Goal: Task Accomplishment & Management: Manage account settings

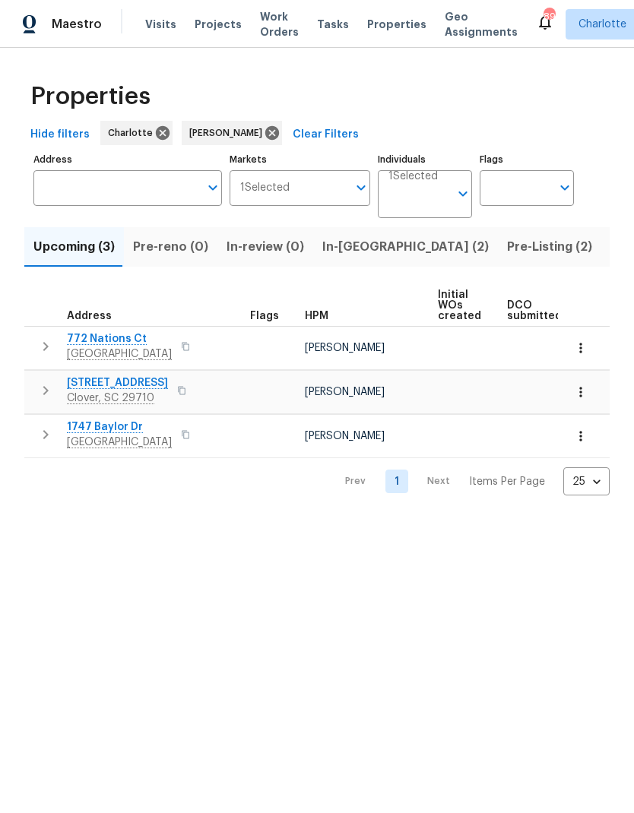
click at [507, 253] on span "Pre-Listing (2)" at bounding box center [549, 246] width 85 height 21
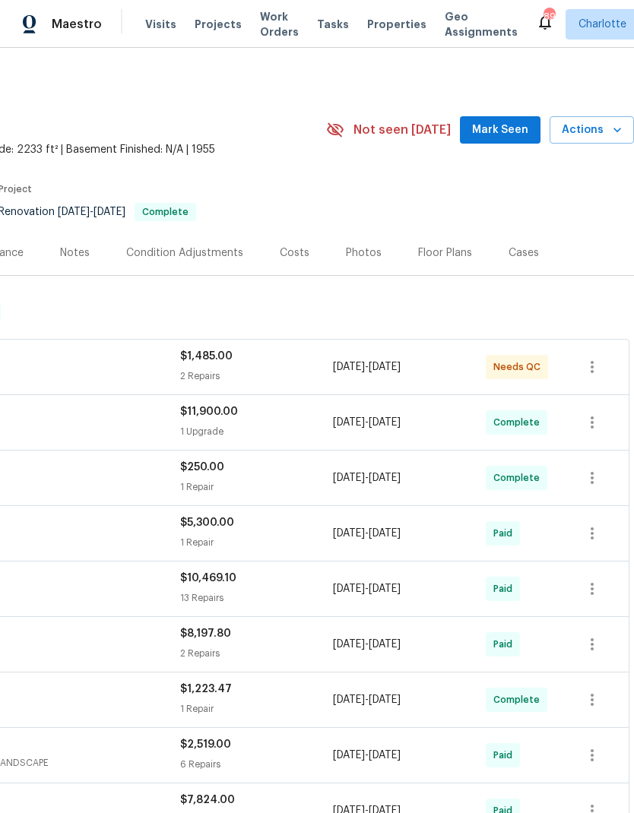
scroll to position [0, 225]
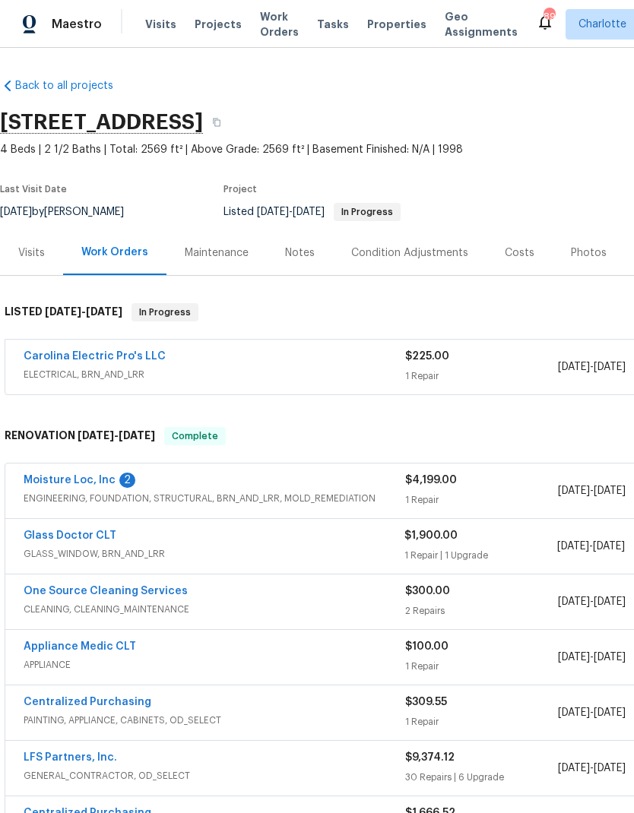
click at [77, 468] on div "Moisture Loc, Inc 2 ENGINEERING, FOUNDATION, STRUCTURAL, BRN_AND_LRR, MOLD_REME…" at bounding box center [429, 490] width 848 height 55
click at [87, 484] on link "Moisture Loc, Inc" at bounding box center [70, 480] width 92 height 11
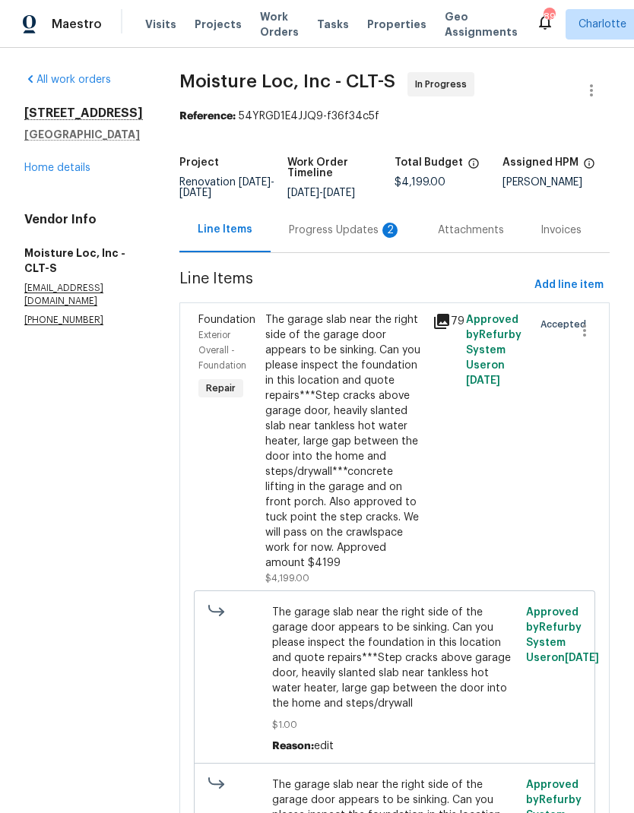
click at [346, 244] on div "Progress Updates 2" at bounding box center [344, 229] width 149 height 45
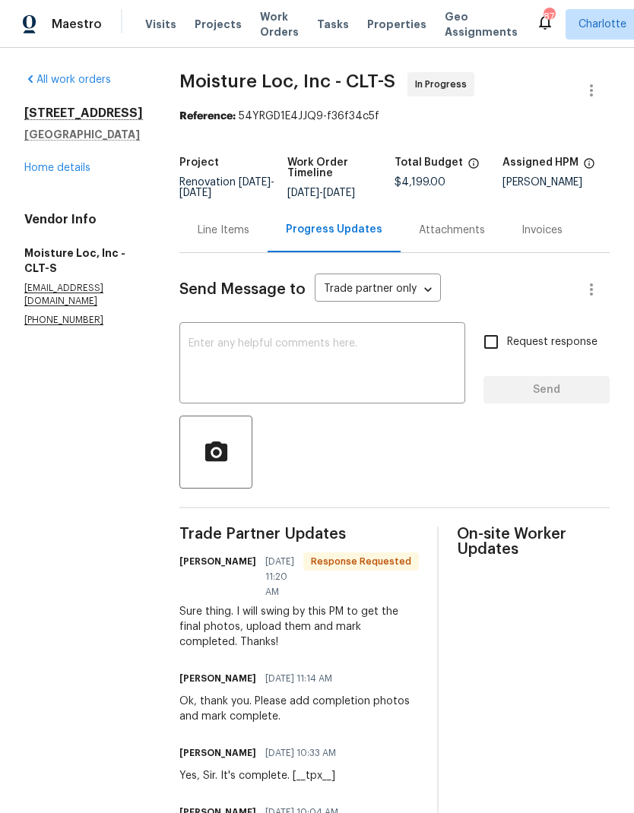
click at [220, 364] on textarea at bounding box center [321, 364] width 267 height 53
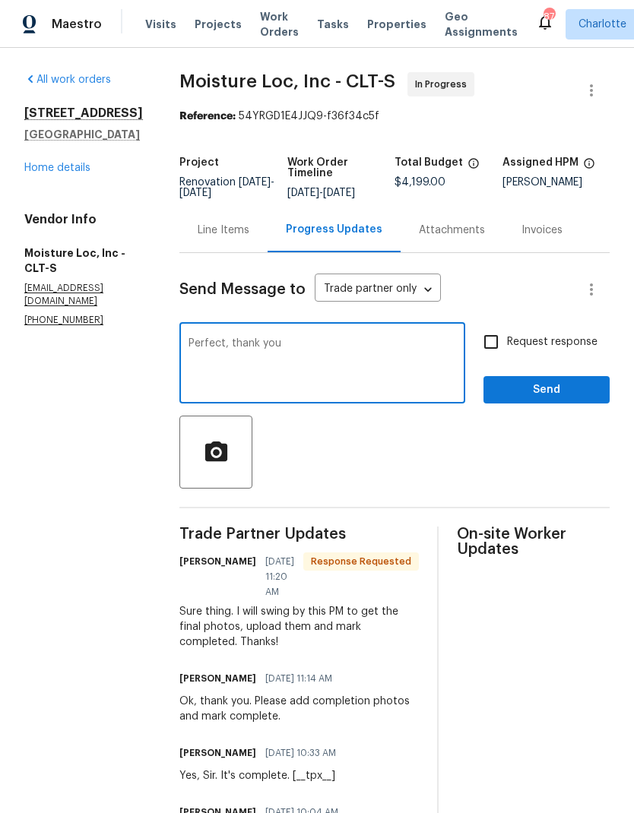
type textarea "Perfect, thank you"
click at [580, 394] on span "Send" at bounding box center [546, 390] width 102 height 19
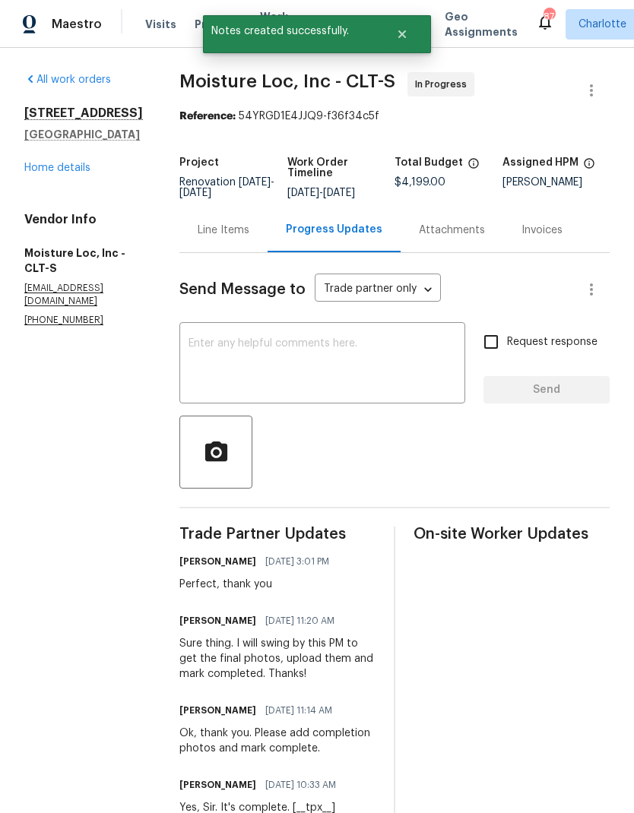
click at [40, 173] on link "Home details" at bounding box center [57, 168] width 66 height 11
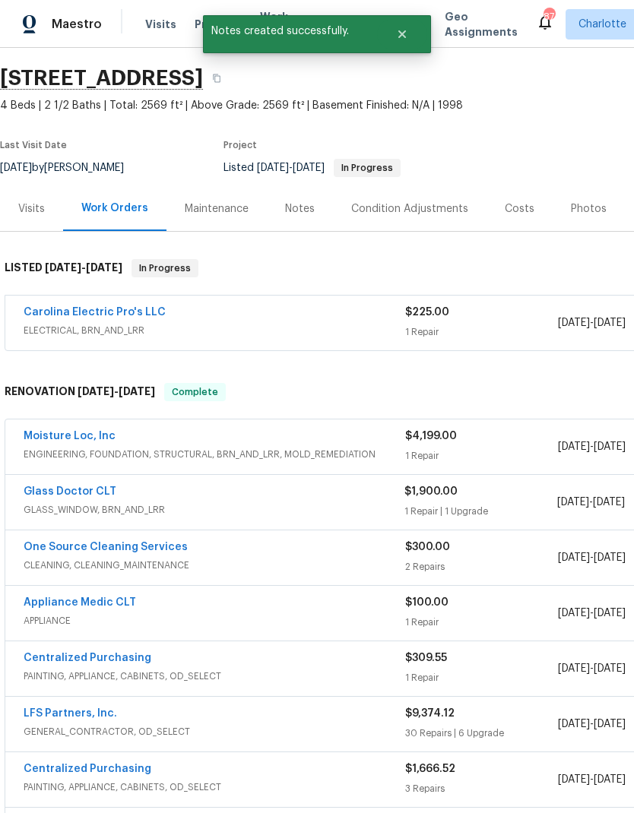
scroll to position [46, 0]
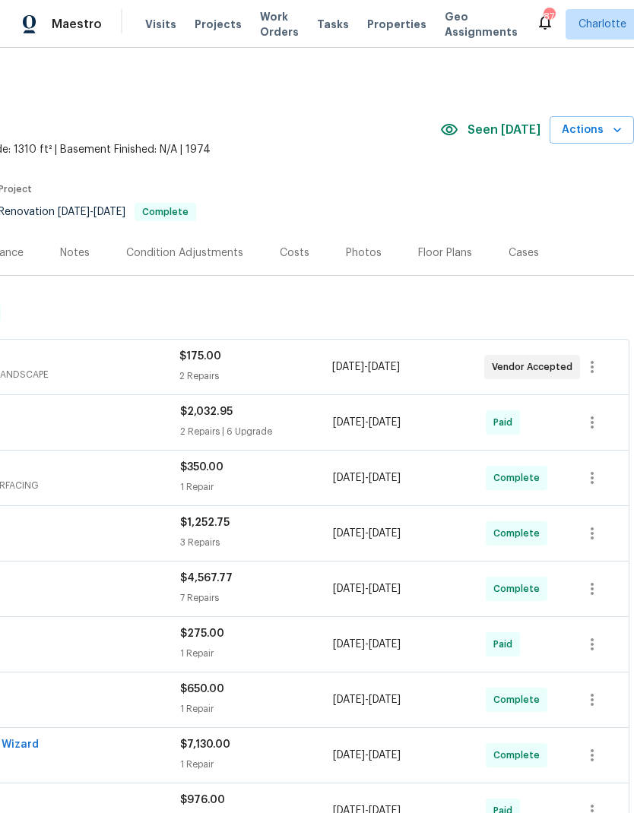
scroll to position [0, 225]
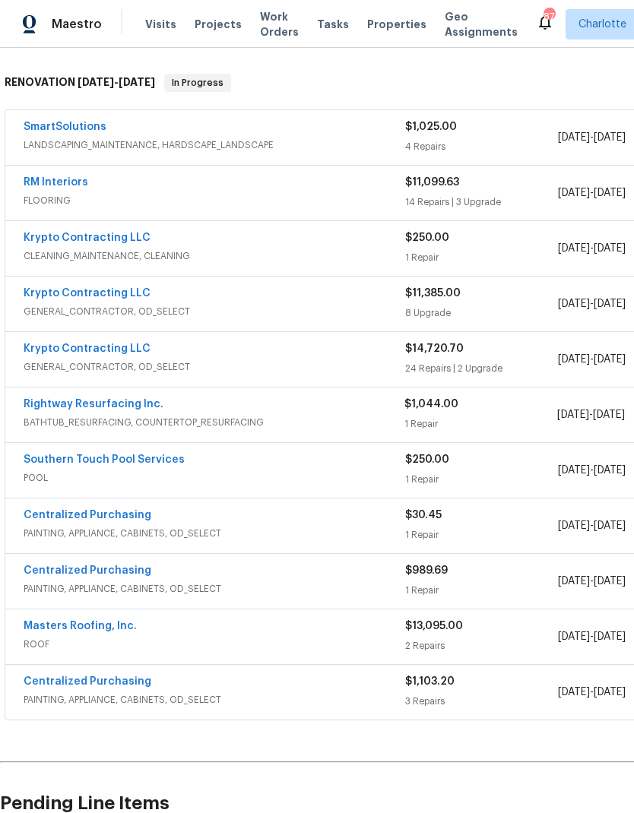
scroll to position [230, 0]
click at [45, 130] on link "SmartSolutions" at bounding box center [65, 126] width 83 height 11
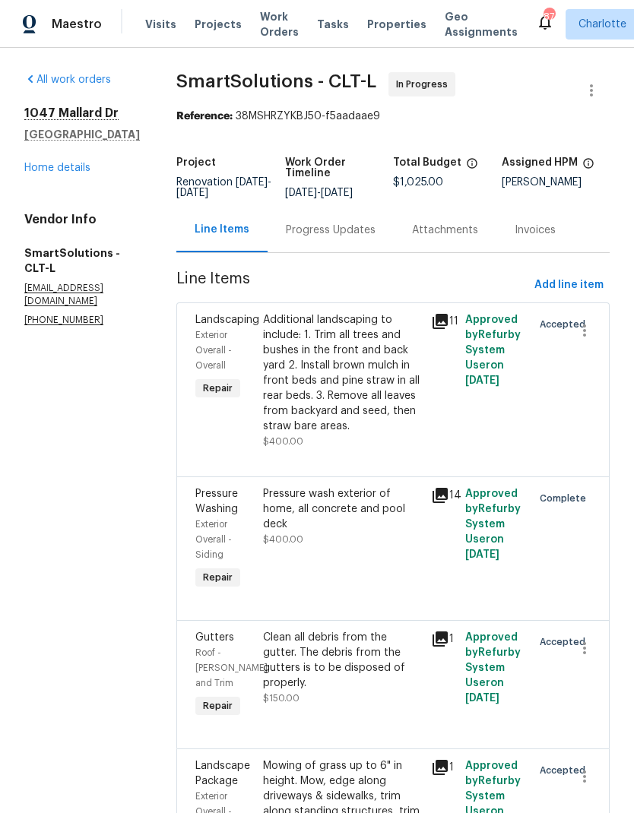
click at [352, 238] on div "Progress Updates" at bounding box center [331, 230] width 90 height 15
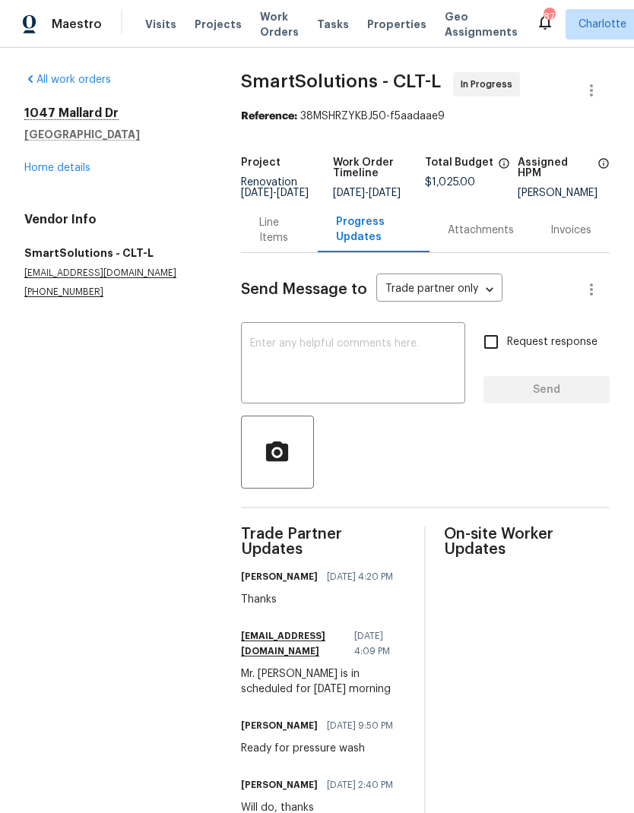
click at [264, 244] on div "Line Items" at bounding box center [279, 230] width 40 height 30
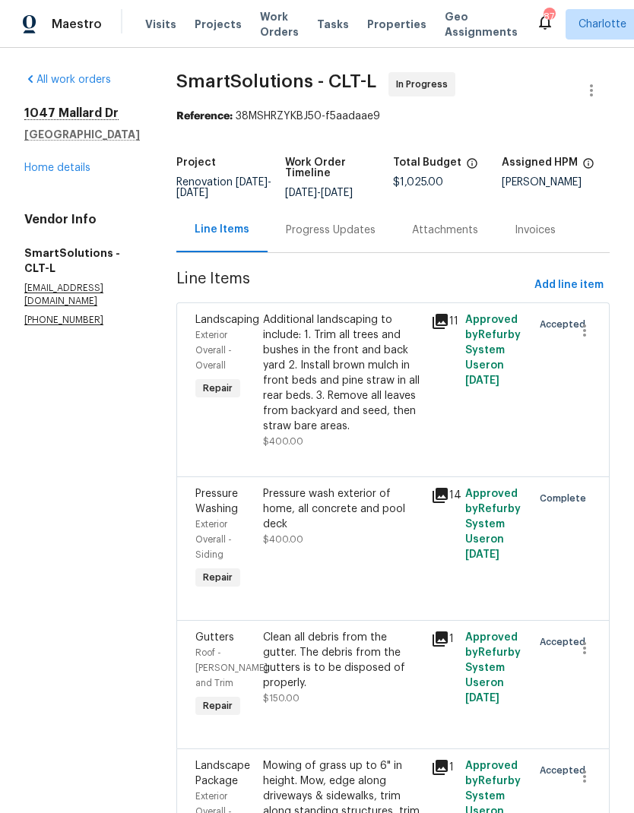
click at [317, 238] on div "Progress Updates" at bounding box center [331, 230] width 90 height 15
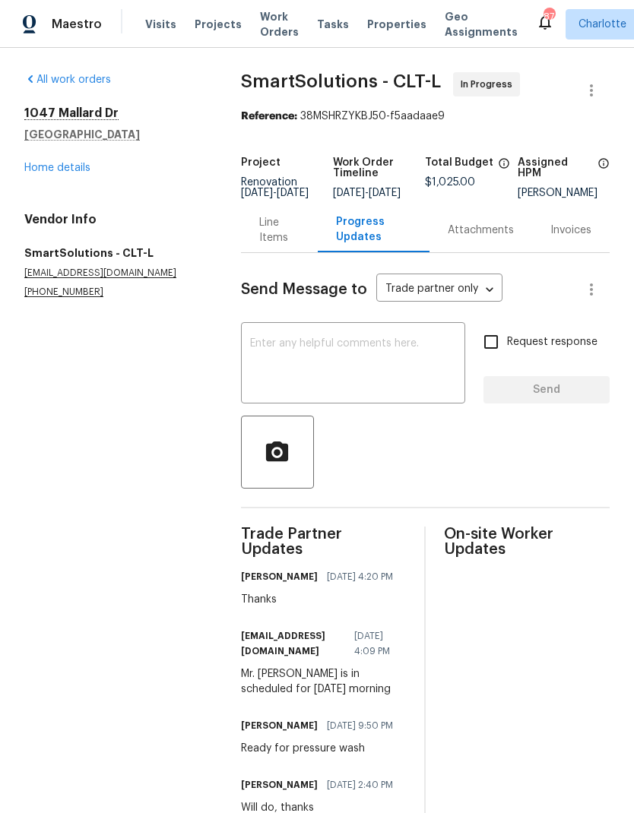
click at [394, 369] on textarea at bounding box center [353, 364] width 206 height 53
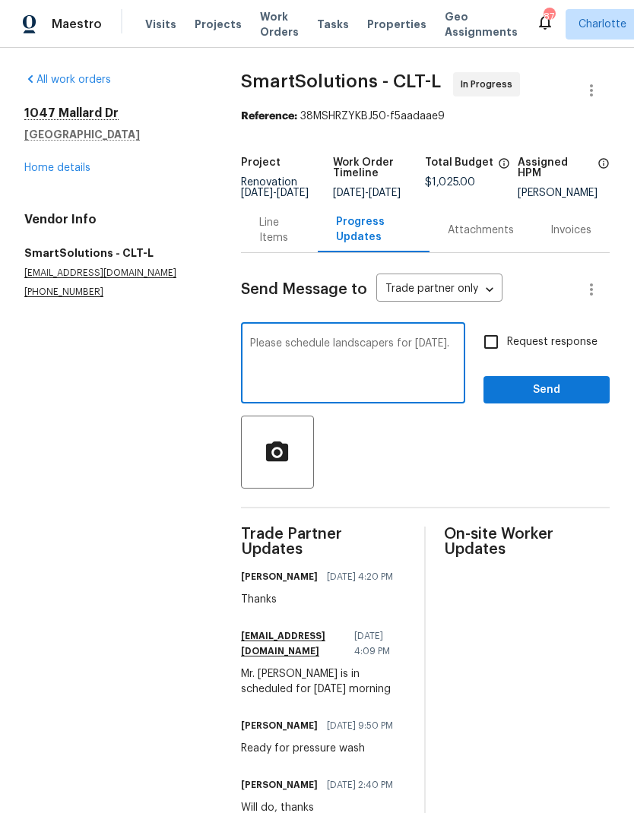
type textarea "Please schedule landscapers for Monday 8/25."
click at [488, 357] on input "Request response" at bounding box center [491, 342] width 32 height 32
checkbox input "true"
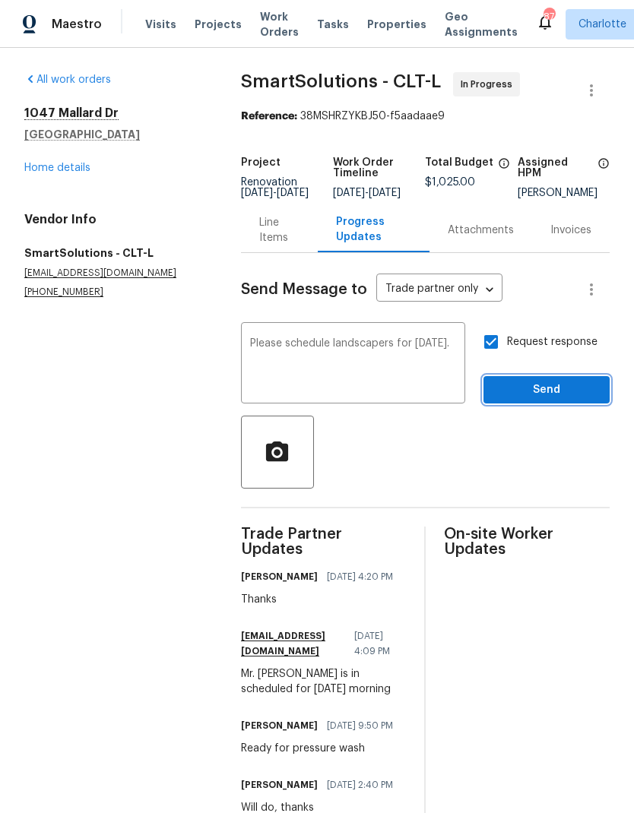
click at [571, 395] on span "Send" at bounding box center [546, 390] width 102 height 19
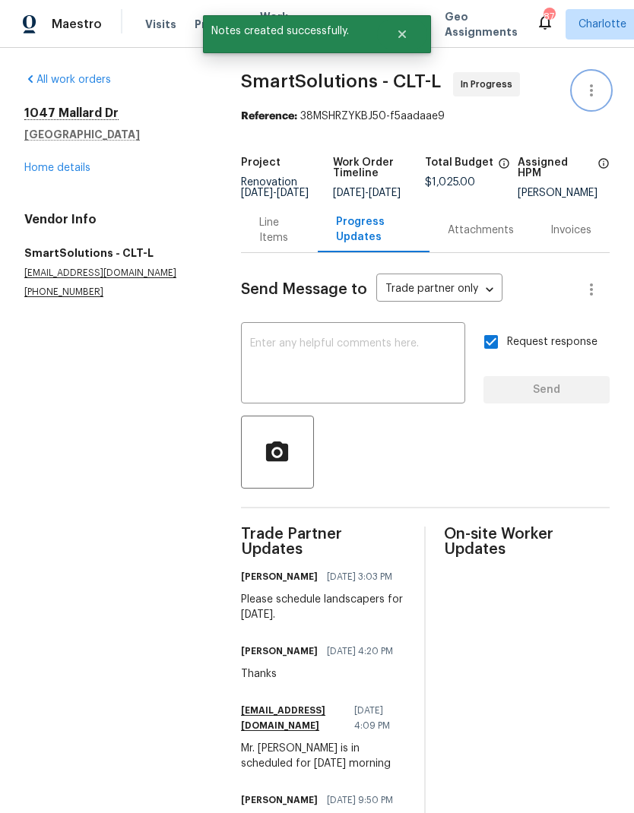
click at [591, 93] on icon "button" at bounding box center [591, 90] width 3 height 12
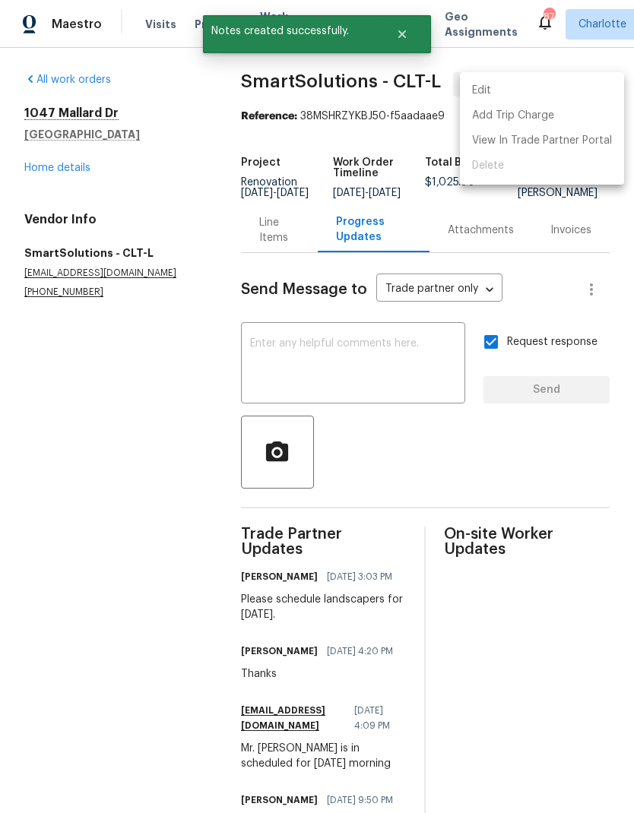
click at [571, 82] on li "Edit" at bounding box center [542, 90] width 164 height 25
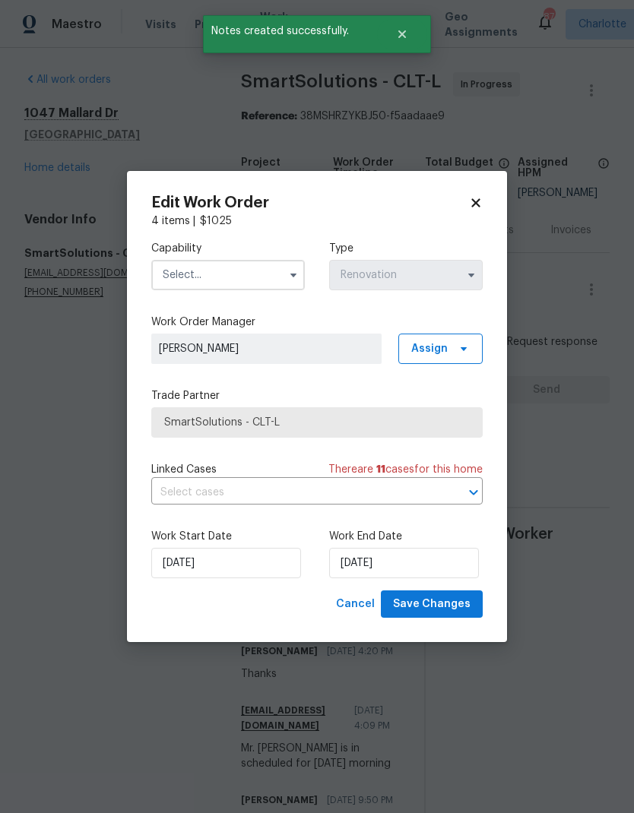
click at [272, 280] on input "text" at bounding box center [227, 275] width 153 height 30
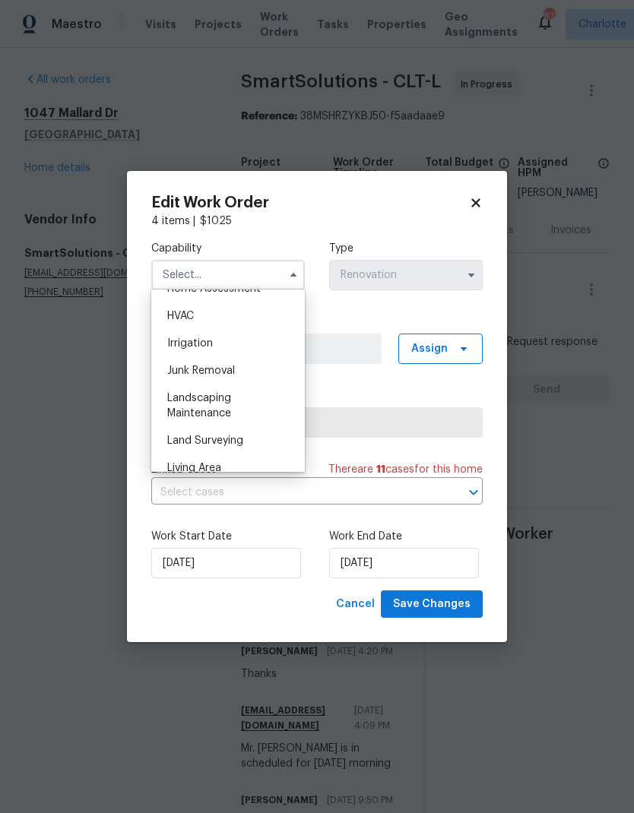
scroll to position [928, 0]
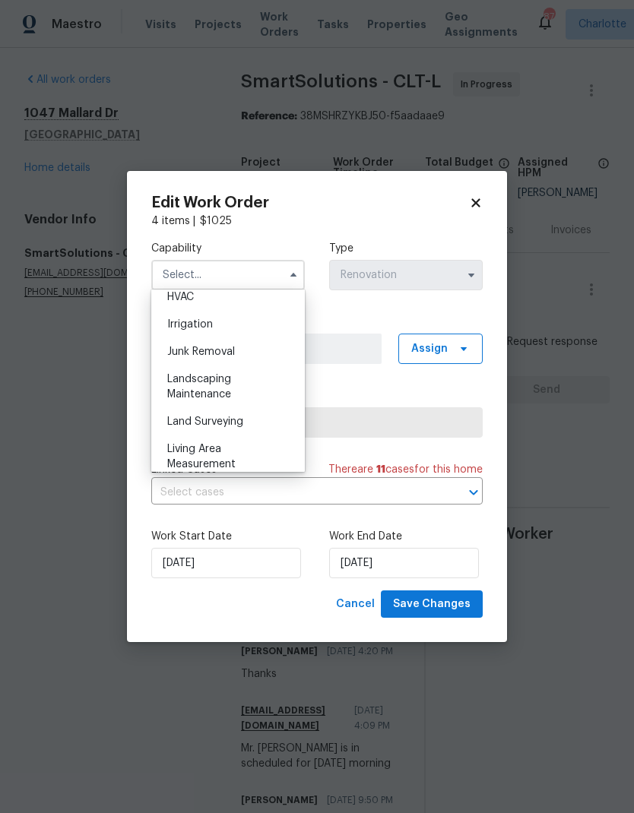
click at [245, 391] on div "Landscaping Maintenance" at bounding box center [228, 386] width 146 height 43
type input "Landscaping Maintenance"
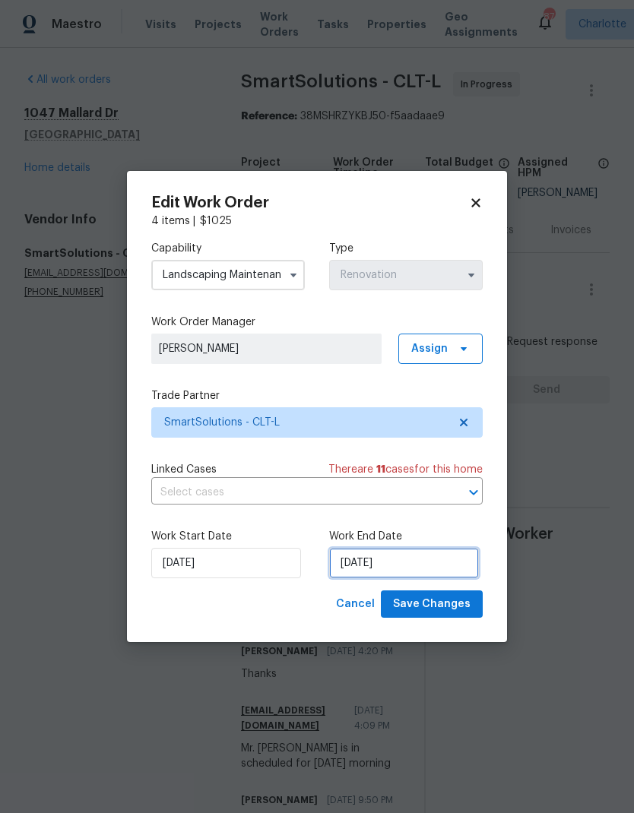
click at [428, 565] on input "8/2/2025" at bounding box center [404, 563] width 150 height 30
select select "7"
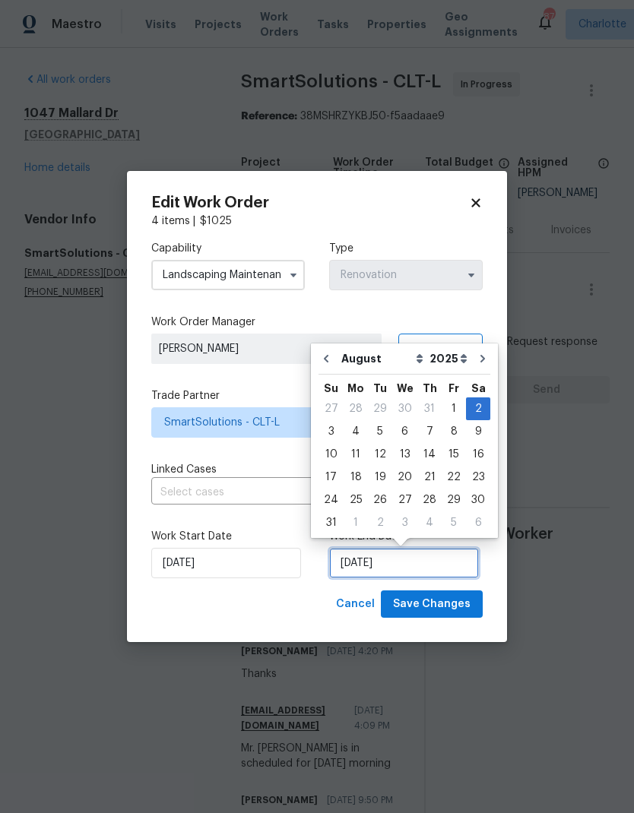
scroll to position [11, 0]
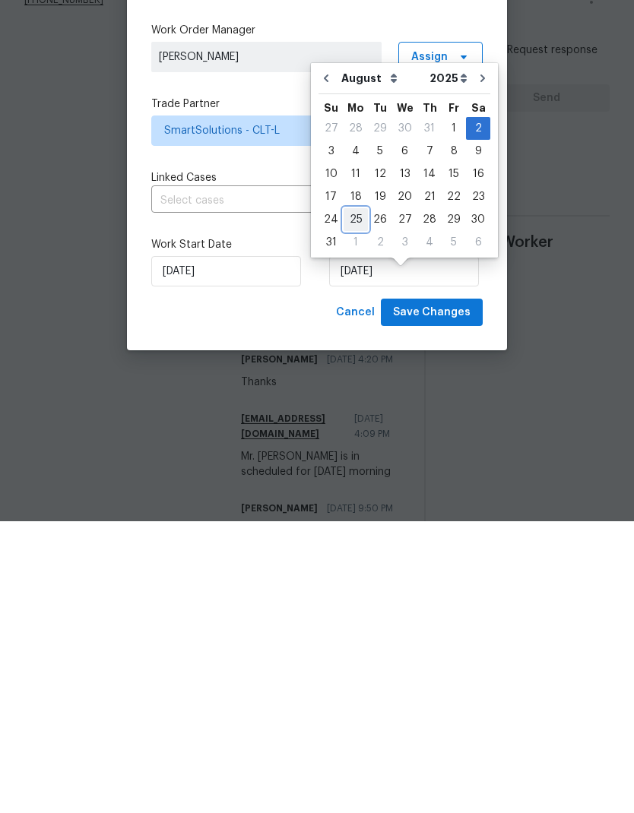
click at [351, 501] on div "25" at bounding box center [355, 511] width 24 height 21
type input "8/25/2025"
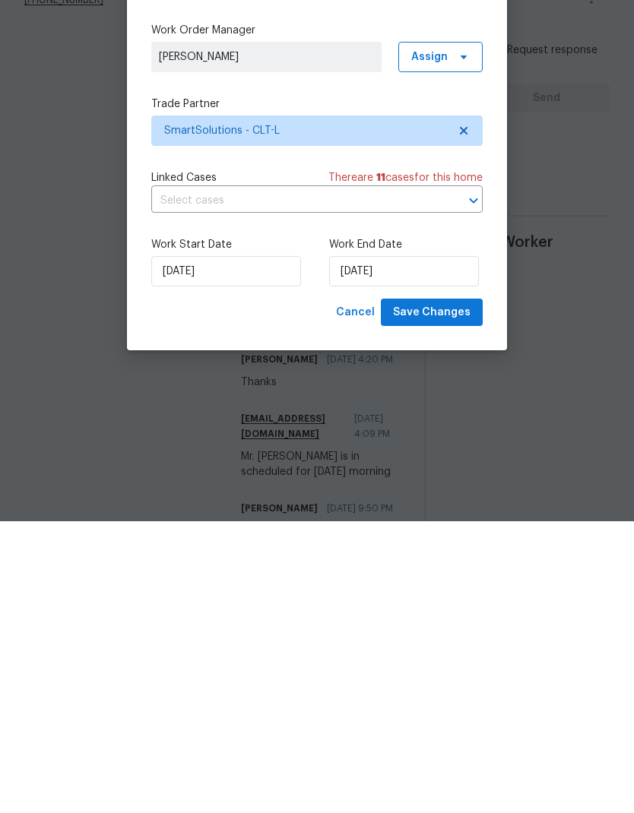
scroll to position [61, 0]
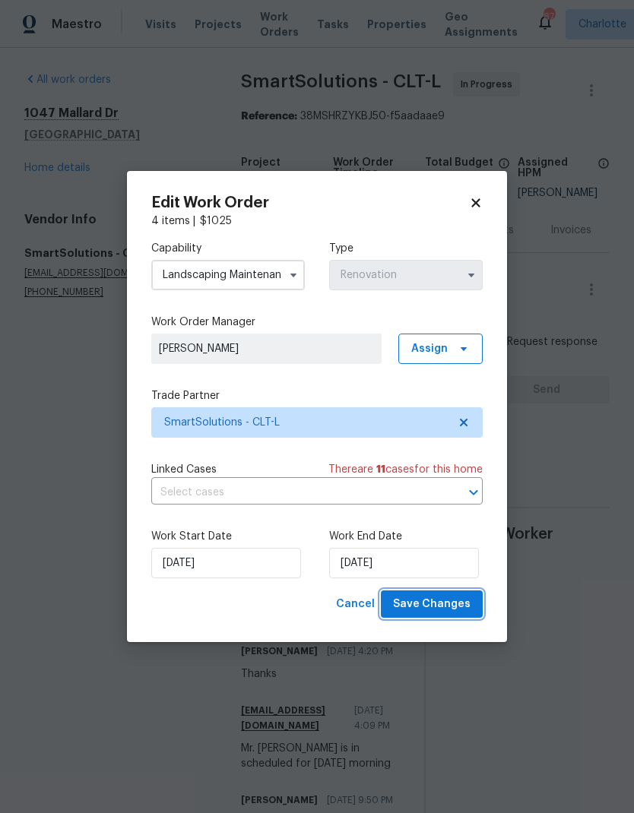
click at [440, 603] on span "Save Changes" at bounding box center [432, 604] width 78 height 19
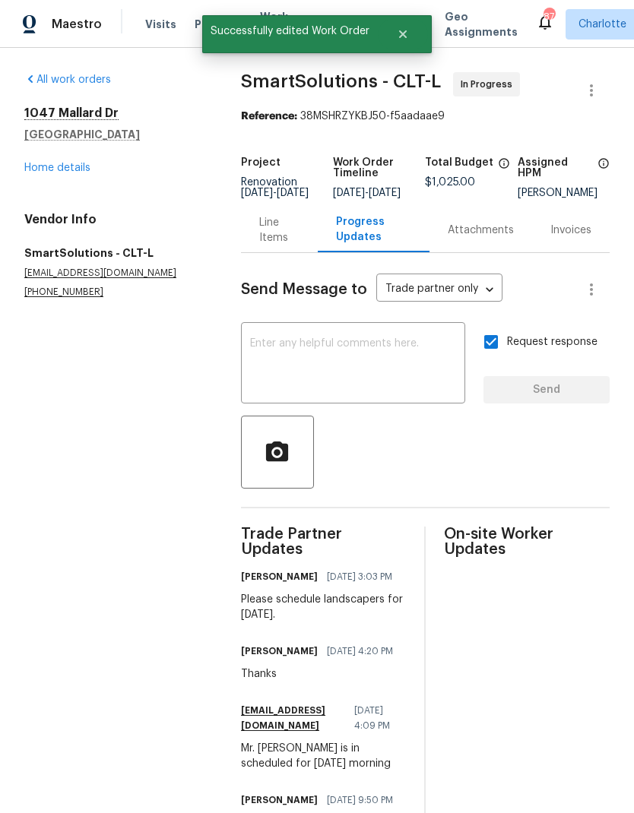
scroll to position [0, 0]
click at [40, 172] on link "Home details" at bounding box center [57, 168] width 66 height 11
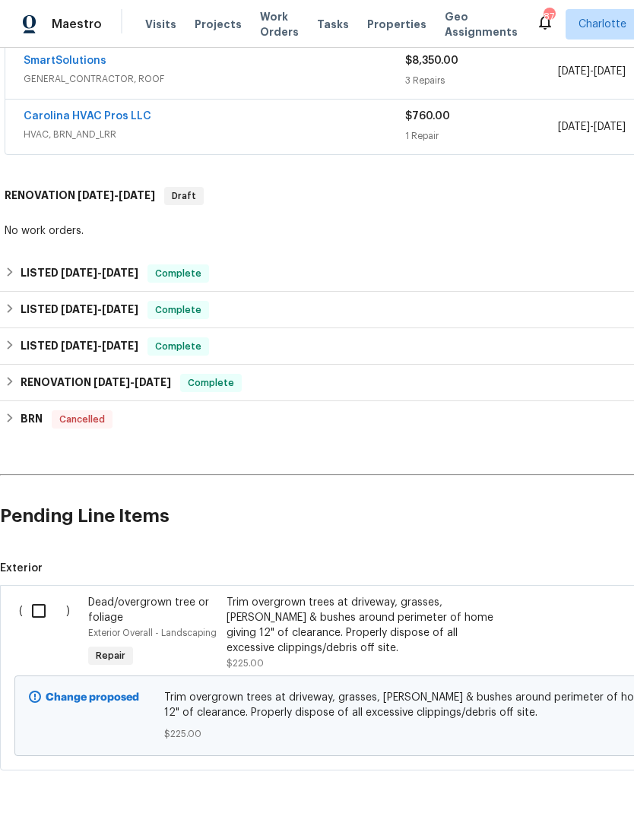
scroll to position [296, 0]
click at [150, 609] on div "Dead/overgrown tree or foliage" at bounding box center [152, 610] width 129 height 30
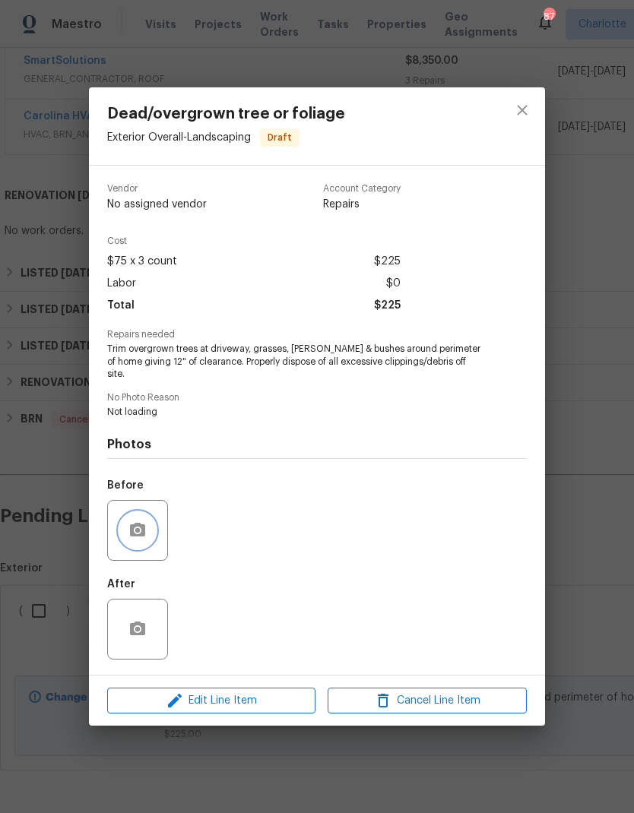
click at [135, 521] on icon "button" at bounding box center [137, 530] width 18 height 18
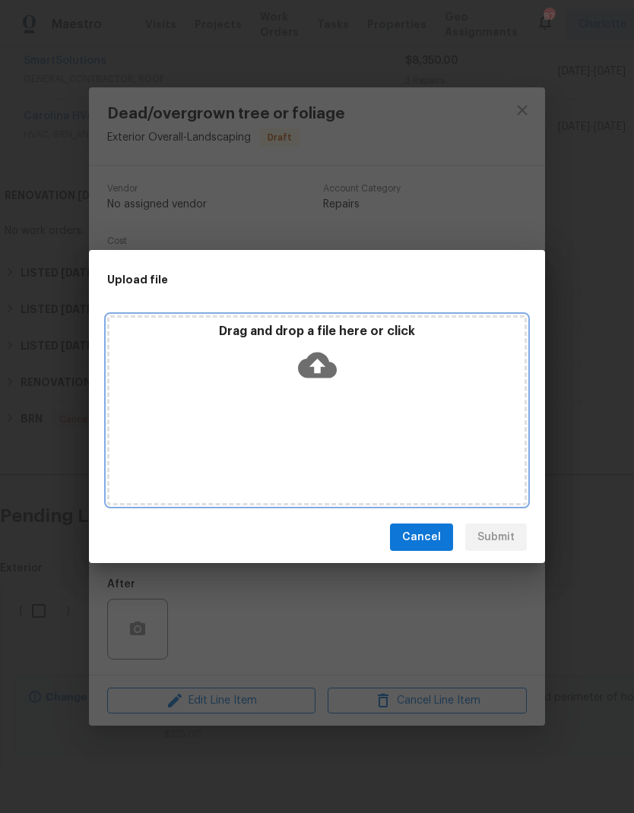
click at [467, 460] on div "Drag and drop a file here or click" at bounding box center [316, 410] width 419 height 190
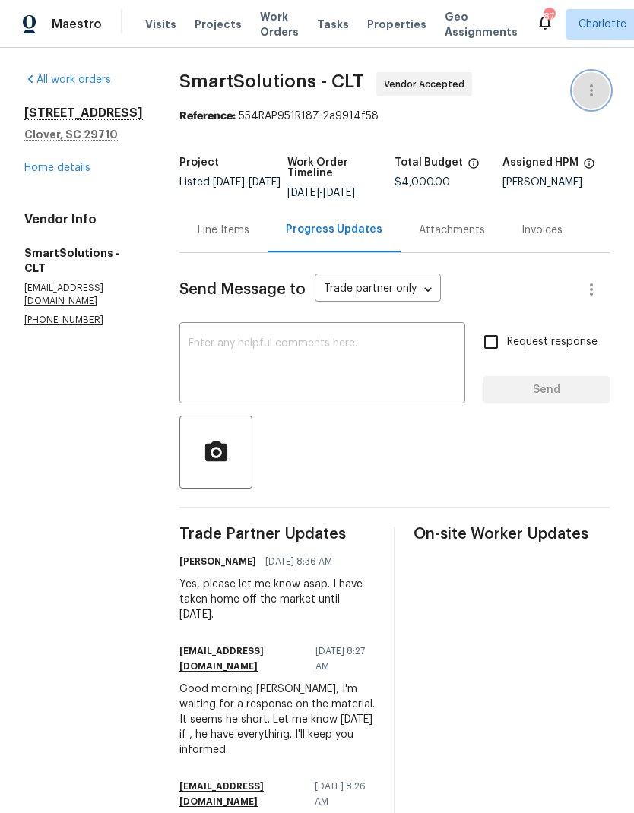
click at [593, 90] on icon "button" at bounding box center [591, 90] width 18 height 18
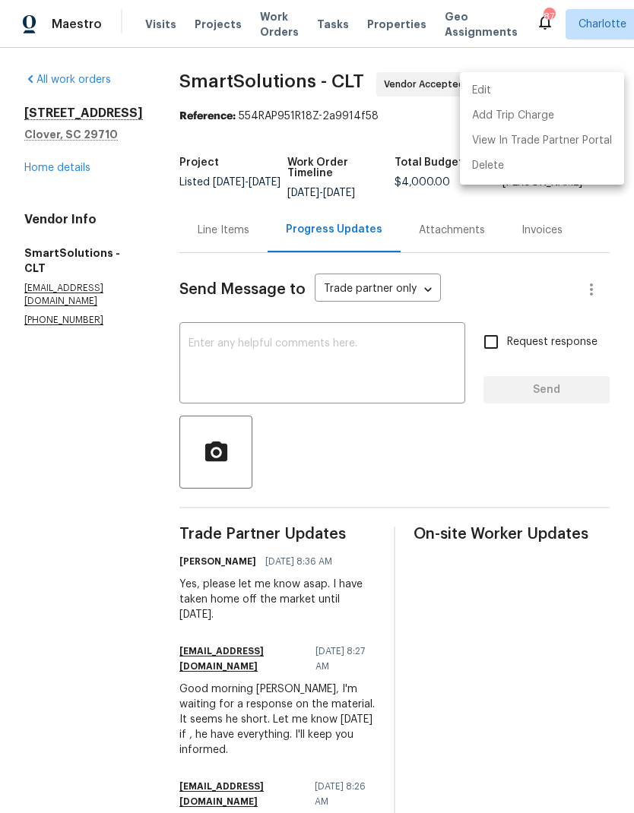
click at [552, 90] on li "Edit" at bounding box center [542, 90] width 164 height 25
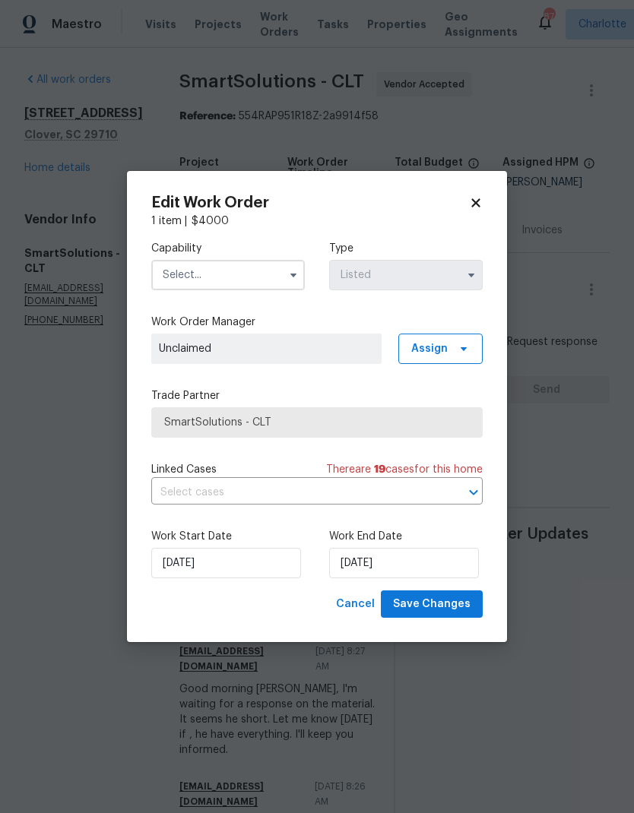
click at [277, 277] on input "text" at bounding box center [227, 275] width 153 height 30
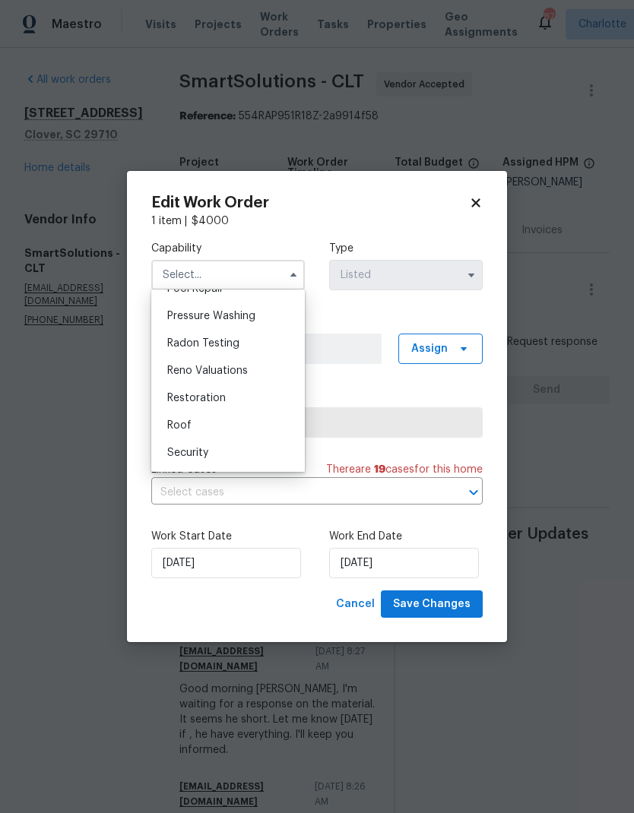
scroll to position [1447, 0]
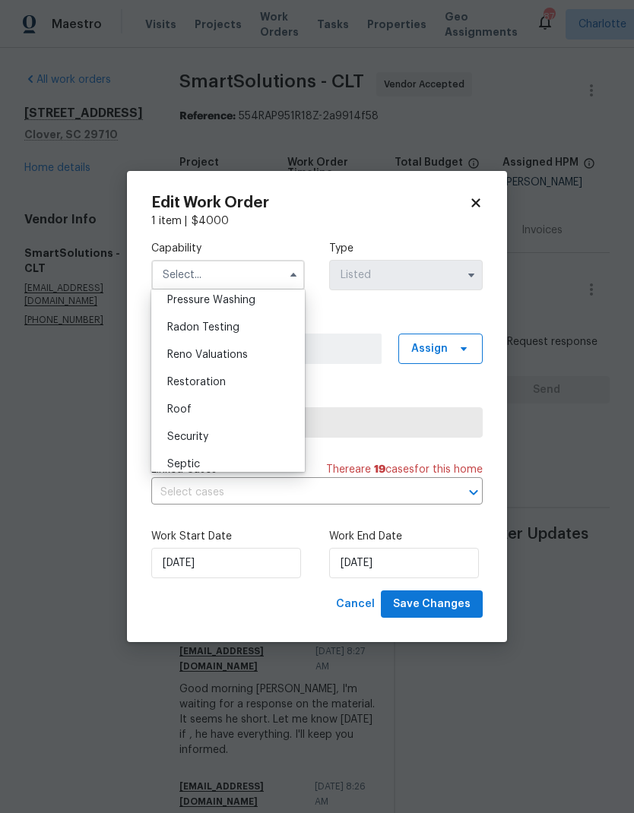
click at [238, 408] on div "Roof" at bounding box center [228, 409] width 146 height 27
type input "Roof"
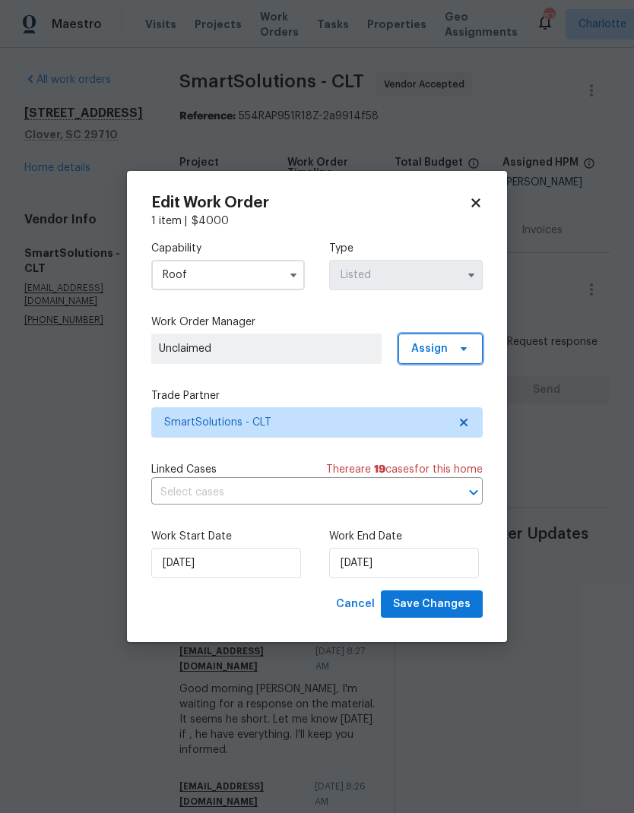
click at [448, 335] on span "Assign" at bounding box center [440, 349] width 84 height 30
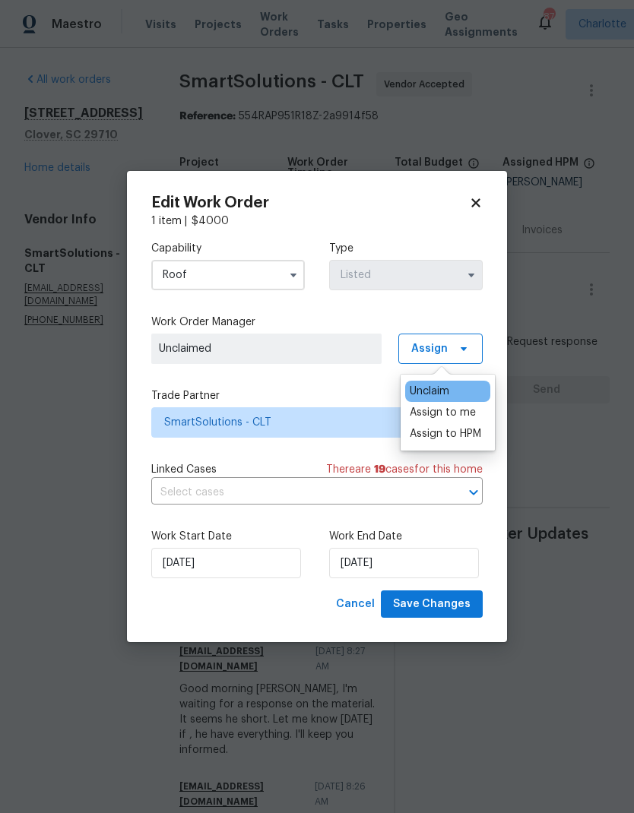
click at [461, 384] on div "Unclaim" at bounding box center [447, 391] width 85 height 21
click at [453, 407] on div "Assign to me" at bounding box center [443, 412] width 66 height 15
click at [326, 384] on div "Capability Roof Type Listed Work Order Manager Billy Towle Assign Trade Partner…" at bounding box center [316, 410] width 331 height 362
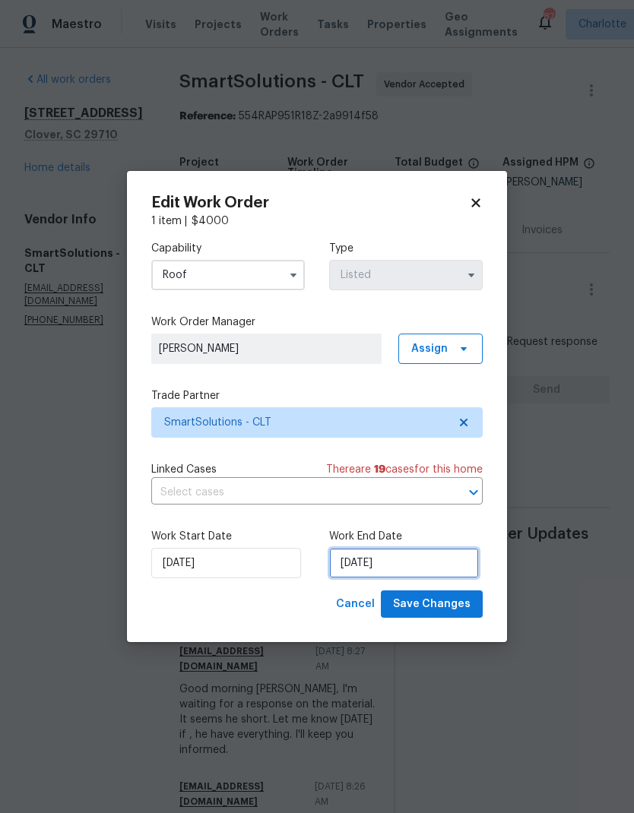
click at [410, 561] on input "[DATE]" at bounding box center [404, 563] width 150 height 30
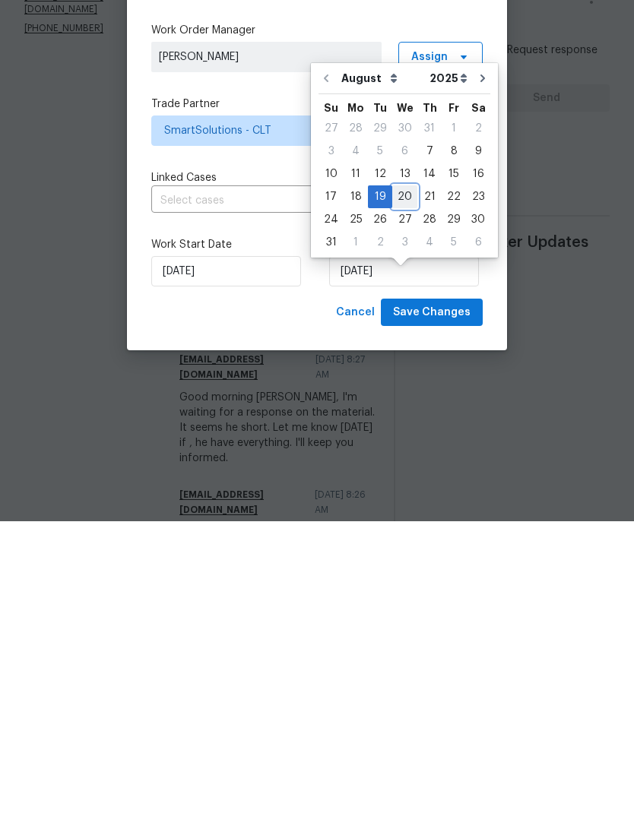
click at [397, 478] on div "20" at bounding box center [404, 488] width 25 height 21
type input "[DATE]"
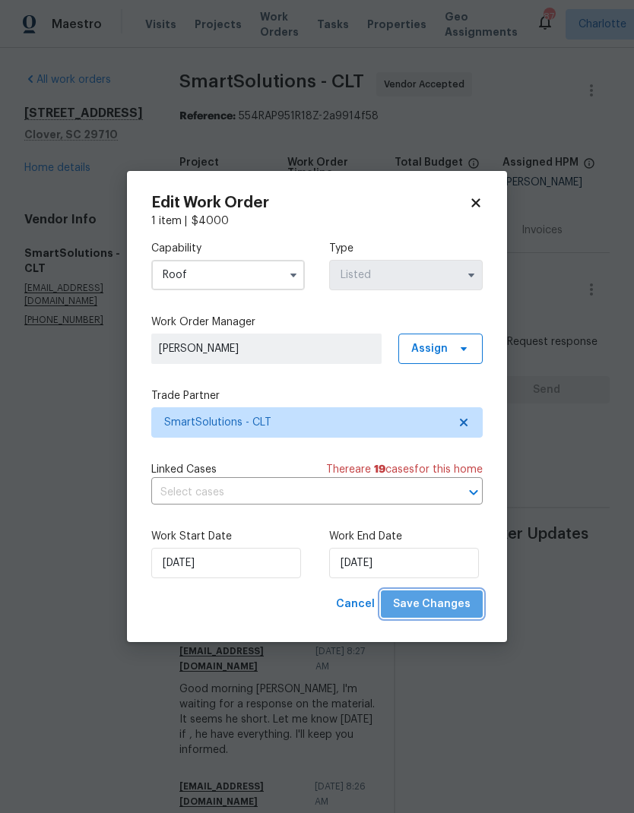
click at [457, 607] on span "Save Changes" at bounding box center [432, 604] width 78 height 19
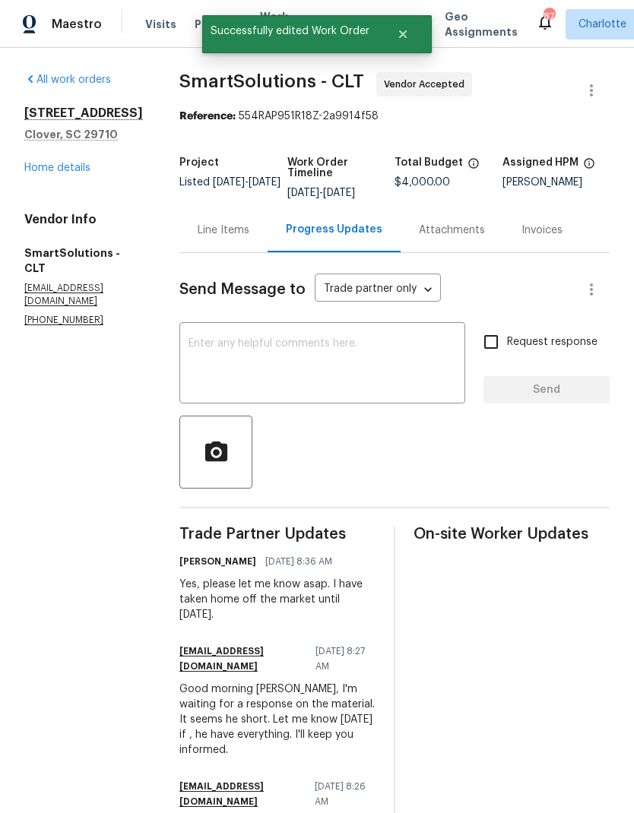
click at [36, 163] on link "Home details" at bounding box center [57, 168] width 66 height 11
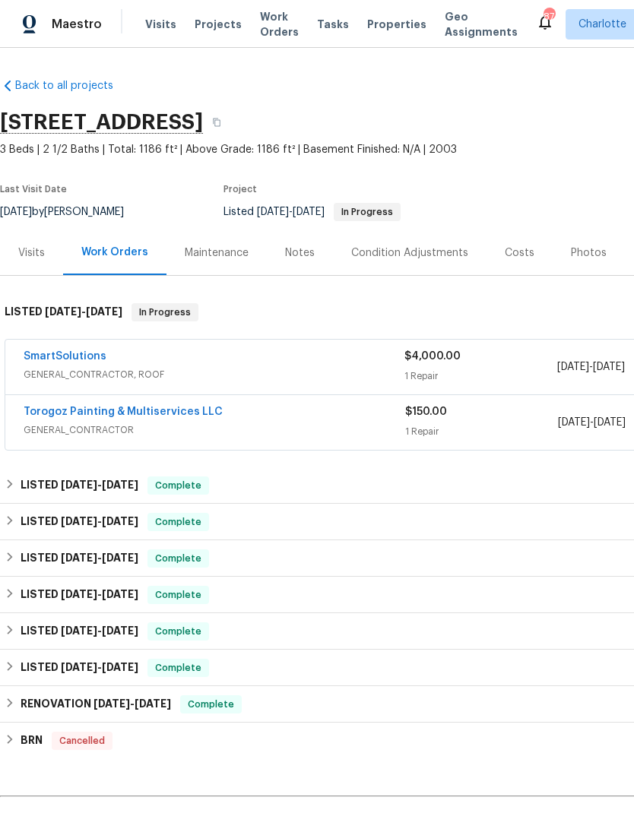
click at [307, 257] on div "Notes" at bounding box center [300, 252] width 30 height 15
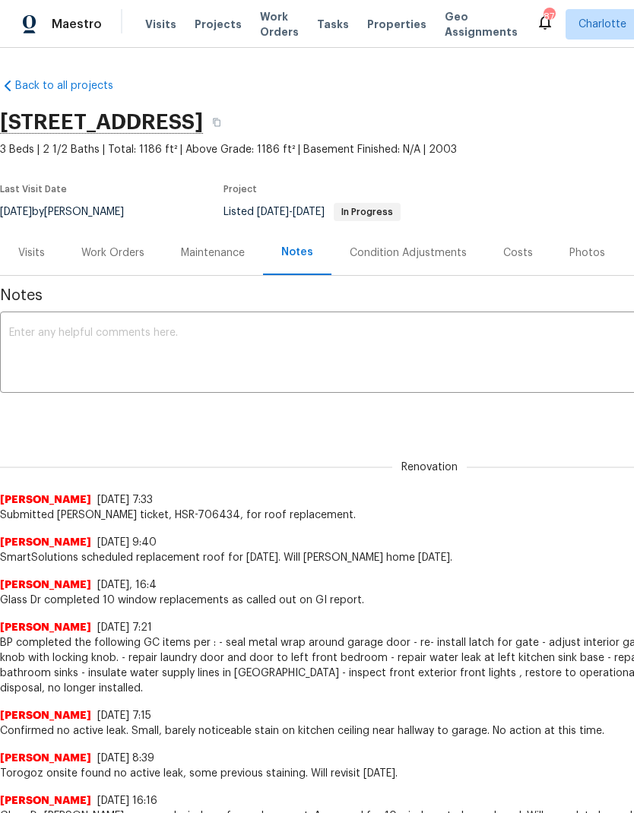
click at [43, 357] on textarea at bounding box center [429, 353] width 840 height 53
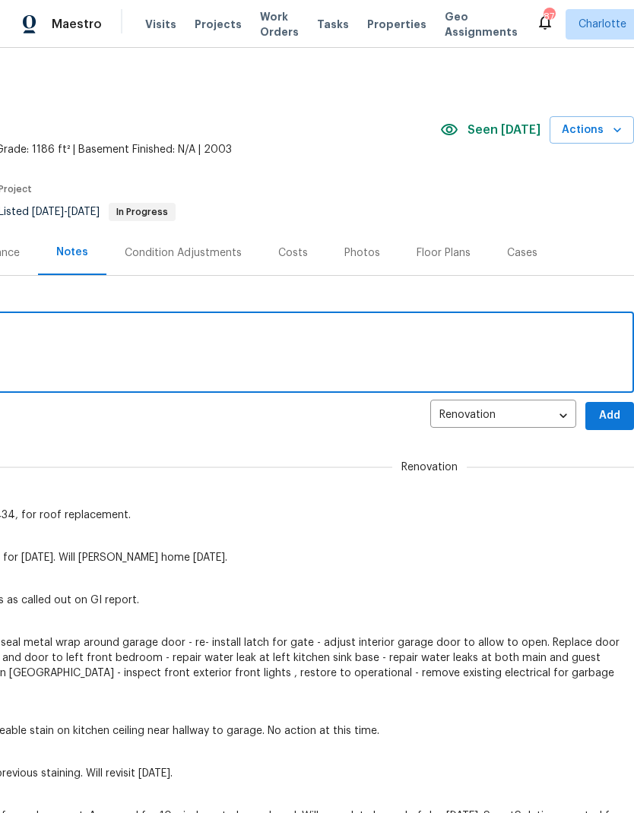
scroll to position [0, 225]
type textarea "Roof replacement moved to Wednesday."
click at [609, 412] on span "Add" at bounding box center [609, 416] width 24 height 19
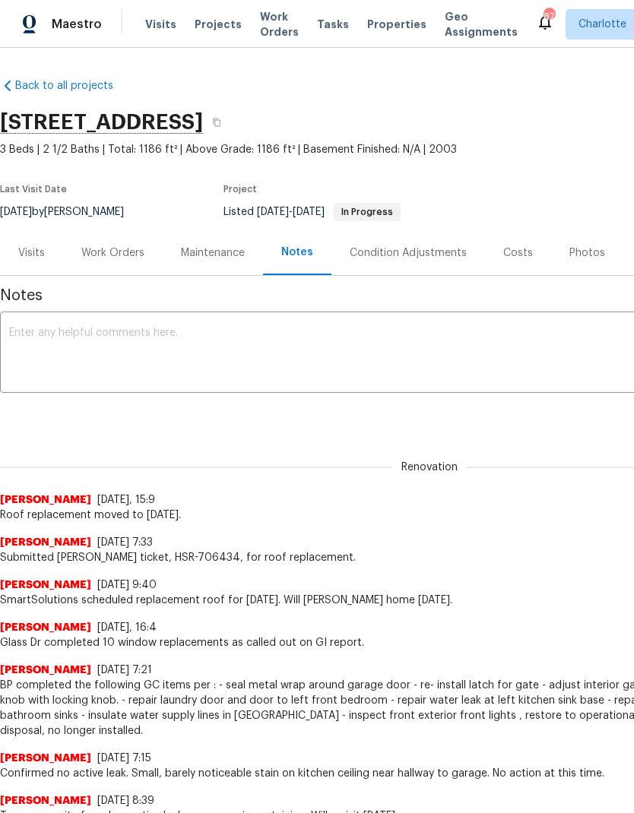
scroll to position [0, 0]
click at [111, 254] on div "Work Orders" at bounding box center [112, 252] width 63 height 15
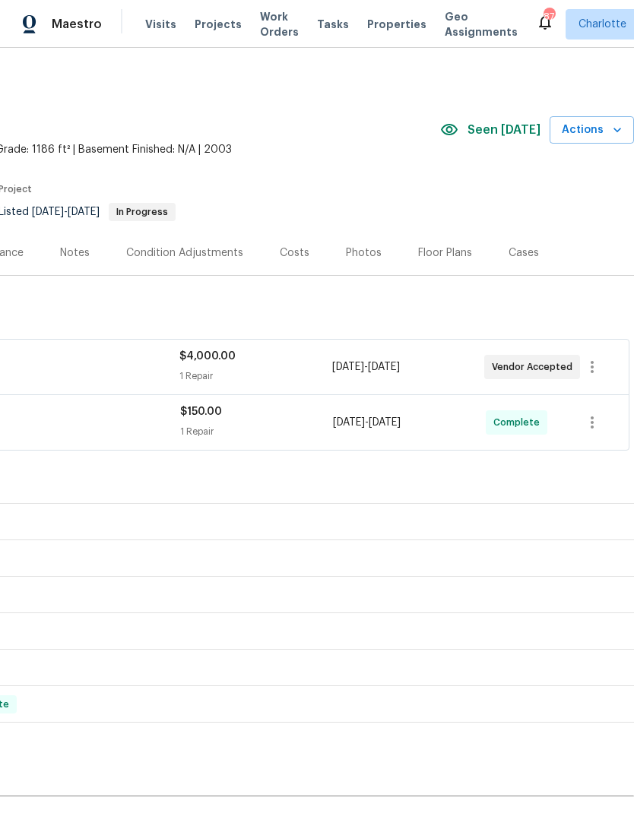
scroll to position [0, 225]
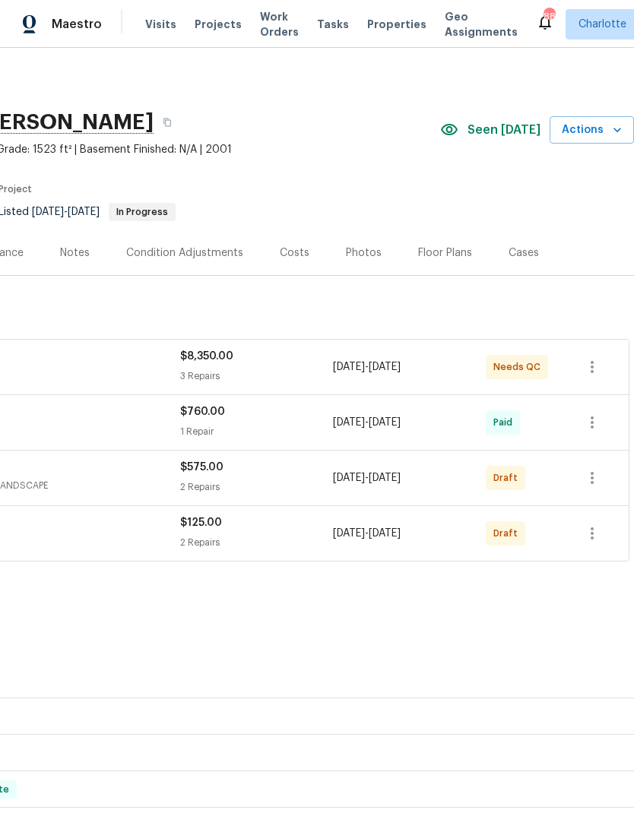
scroll to position [0, 225]
click at [602, 483] on button "button" at bounding box center [592, 478] width 36 height 36
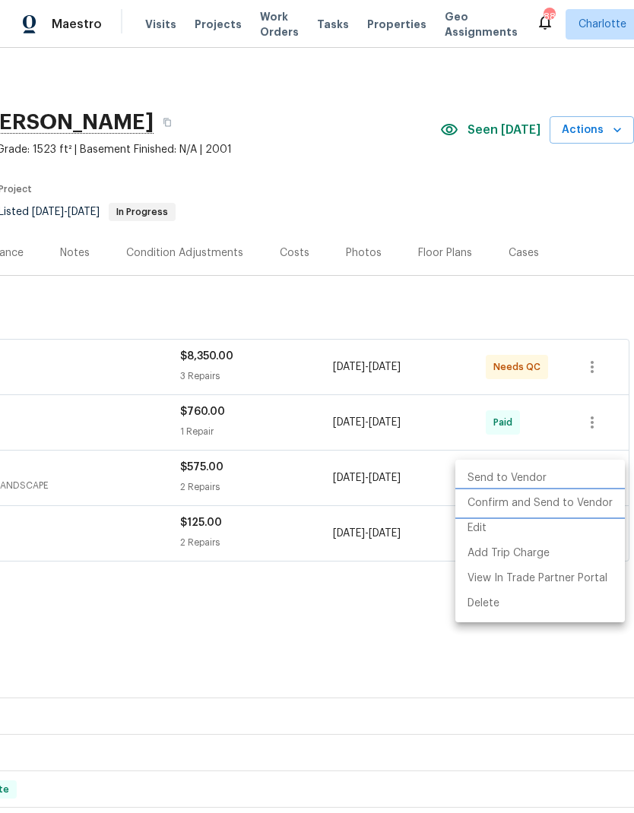
click at [583, 508] on li "Confirm and Send to Vendor" at bounding box center [539, 503] width 169 height 25
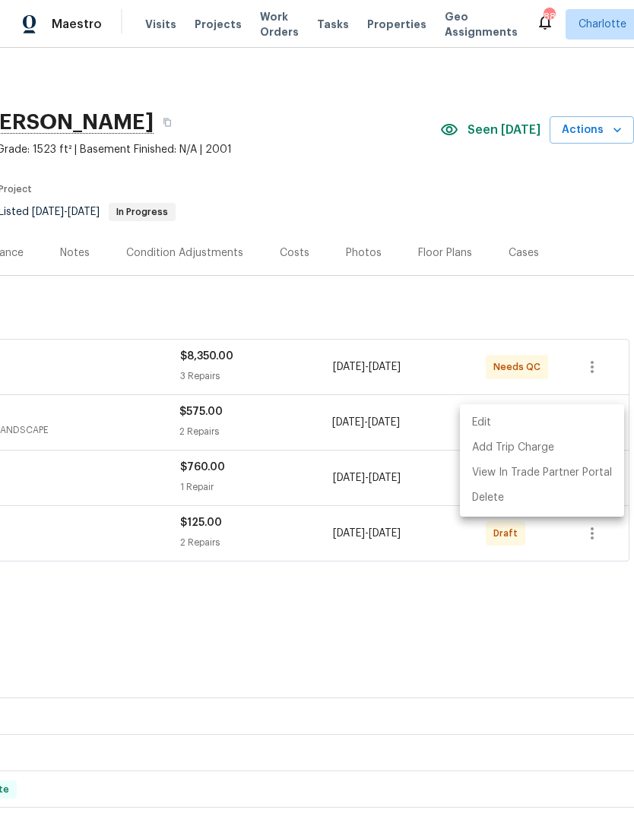
click at [380, 619] on div at bounding box center [317, 406] width 634 height 813
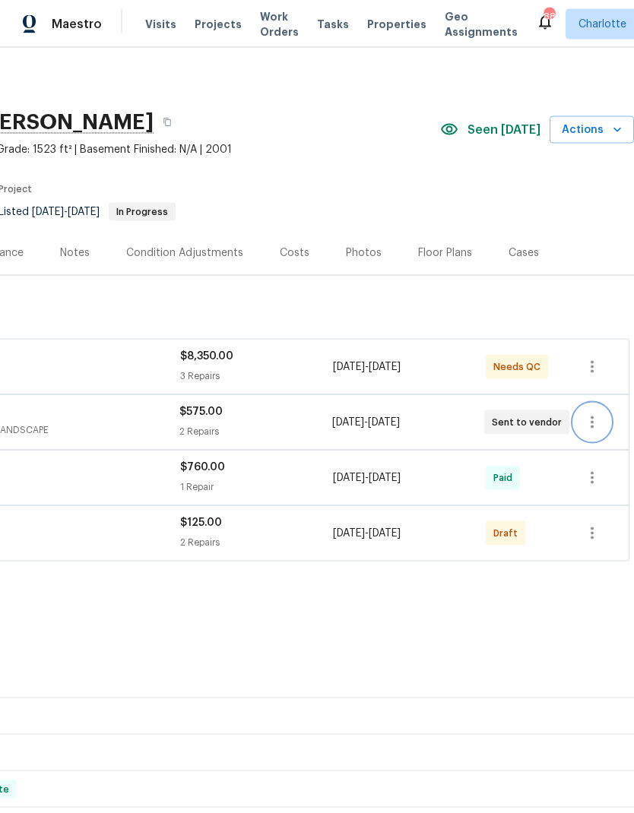
scroll to position [8, 0]
click at [591, 529] on icon "button" at bounding box center [592, 533] width 18 height 18
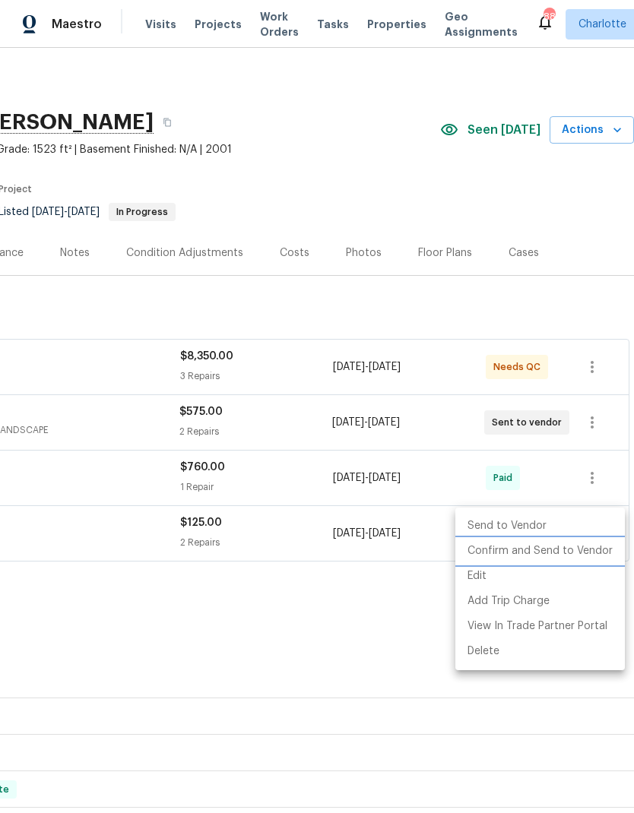
click at [564, 552] on li "Confirm and Send to Vendor" at bounding box center [539, 551] width 169 height 25
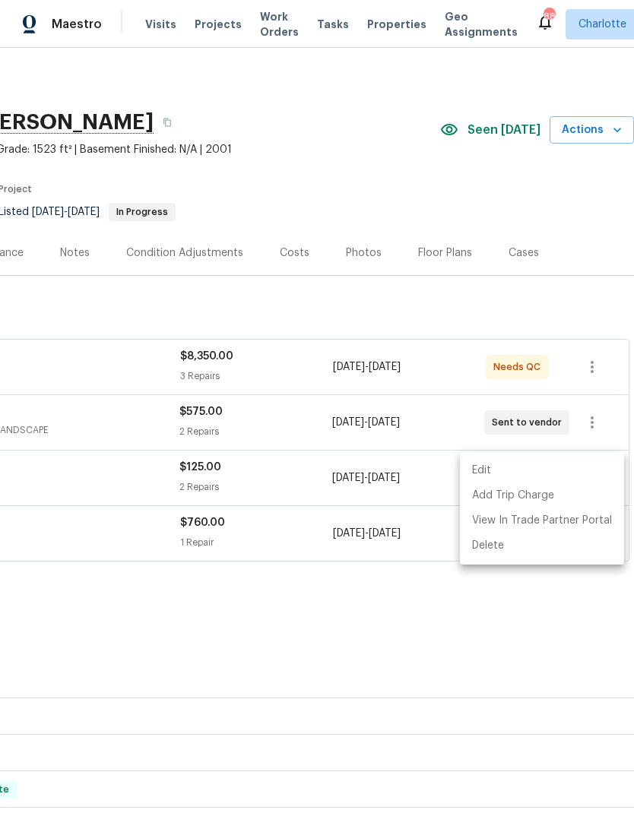
click at [411, 641] on div at bounding box center [317, 406] width 634 height 813
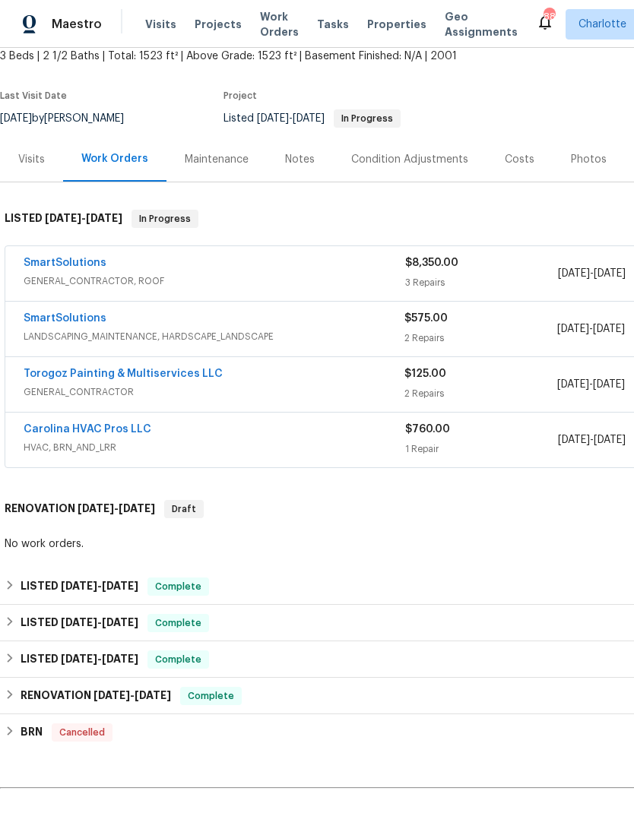
scroll to position [90, 0]
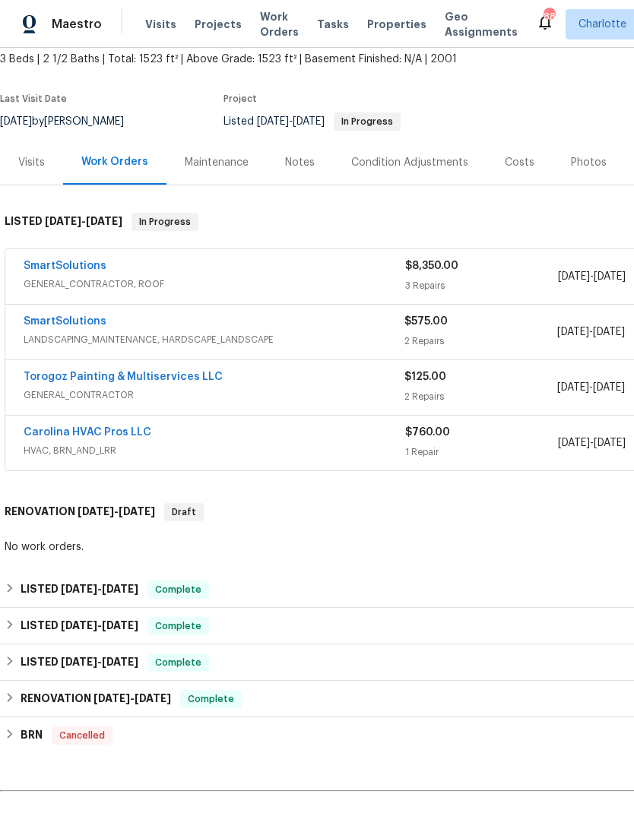
click at [46, 316] on link "SmartSolutions" at bounding box center [65, 321] width 83 height 11
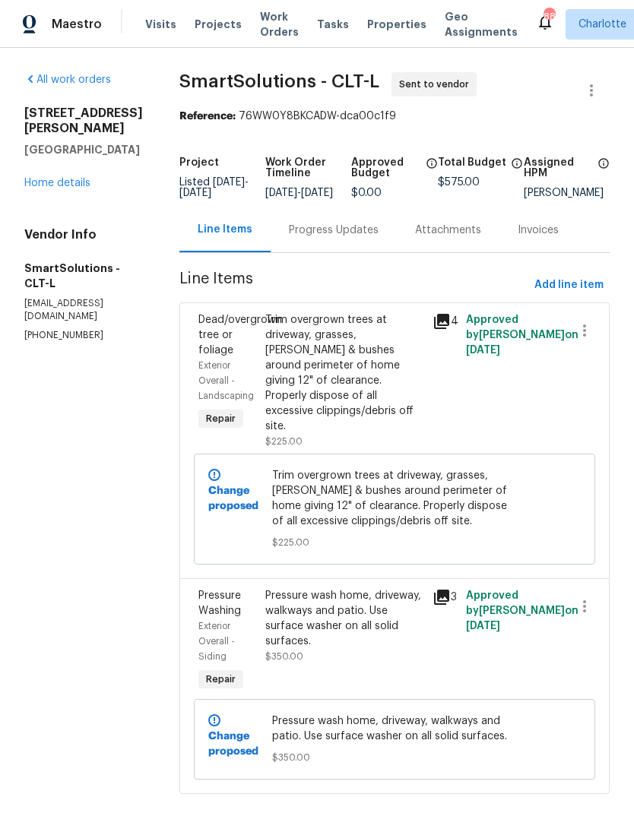
click at [361, 238] on div "Progress Updates" at bounding box center [334, 230] width 90 height 15
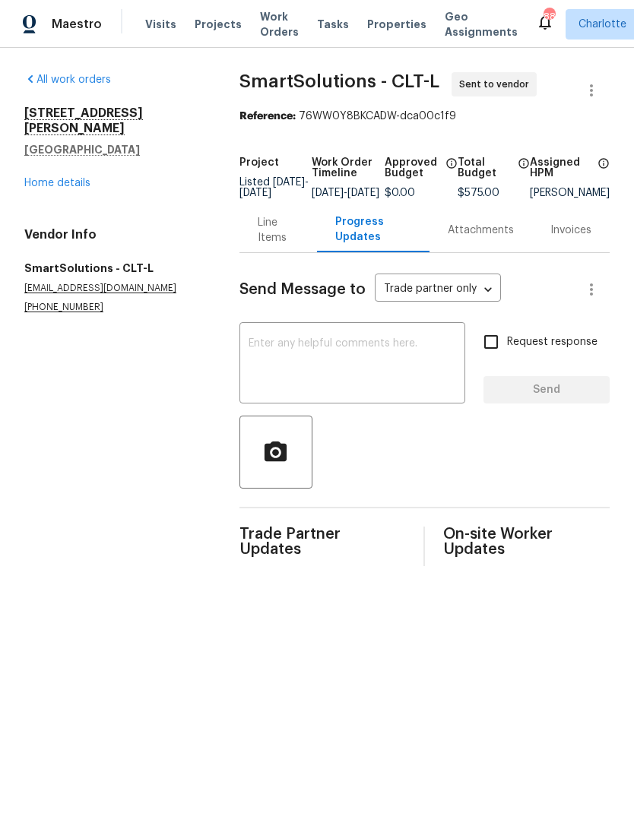
click at [366, 372] on textarea at bounding box center [351, 364] width 207 height 53
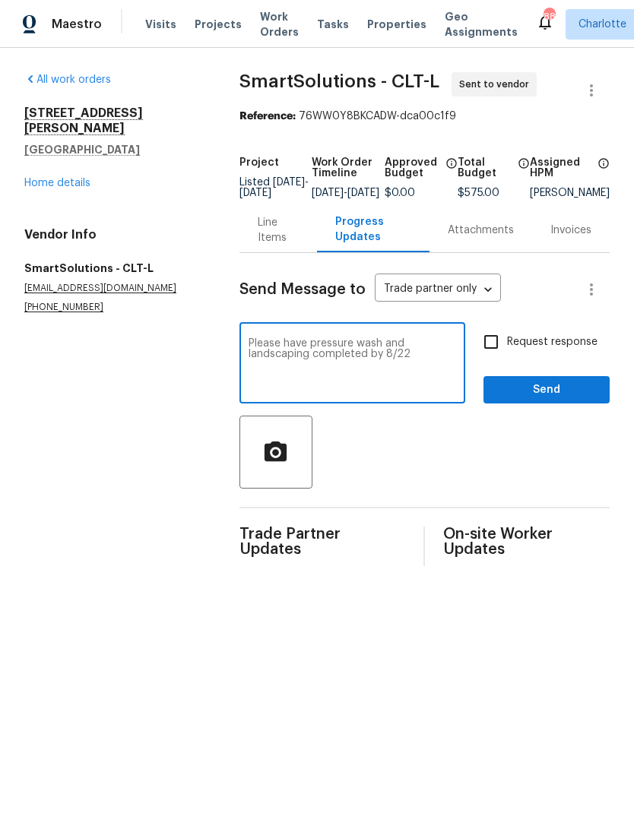
type textarea "Please have pressure wash and landscaping completed by 8/22"
click at [489, 354] on input "Request response" at bounding box center [491, 342] width 32 height 32
checkbox input "true"
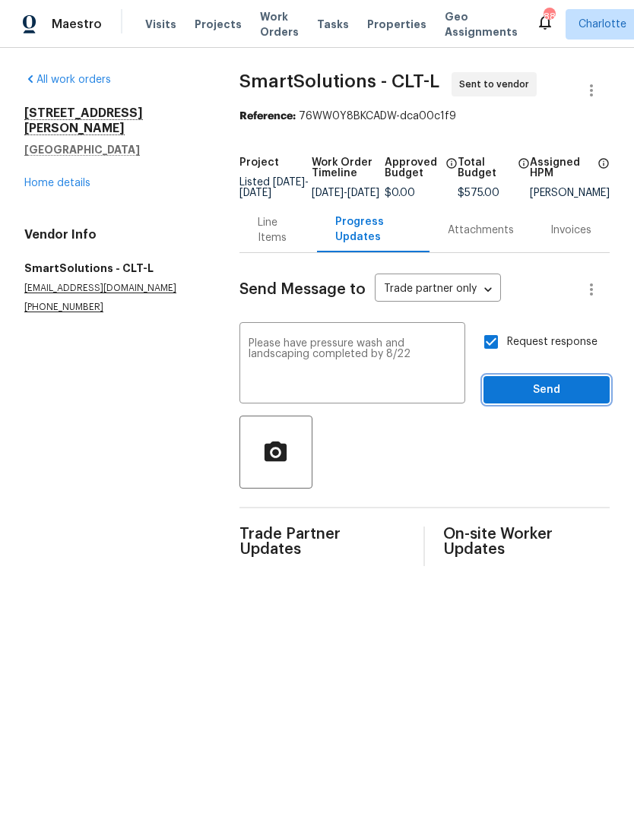
click at [576, 400] on span "Send" at bounding box center [546, 390] width 102 height 19
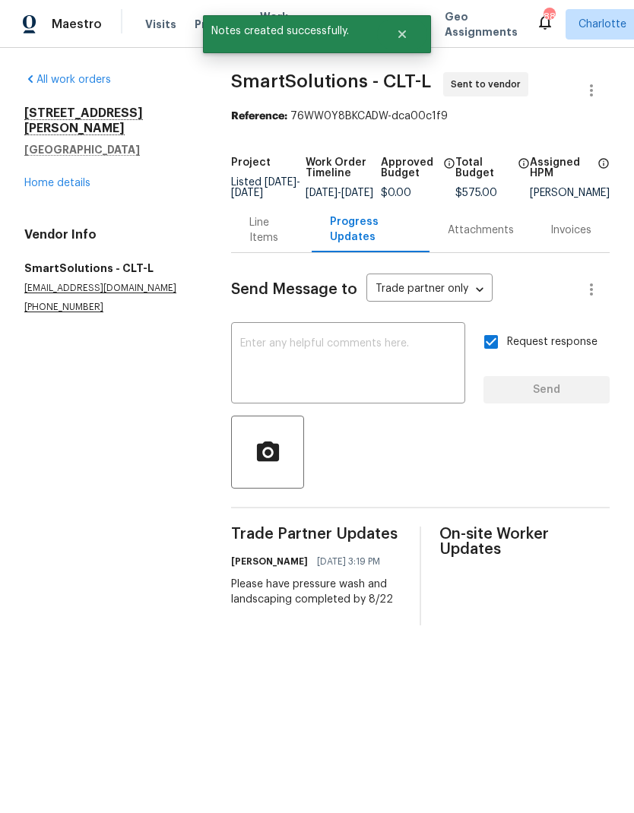
click at [40, 178] on link "Home details" at bounding box center [57, 183] width 66 height 11
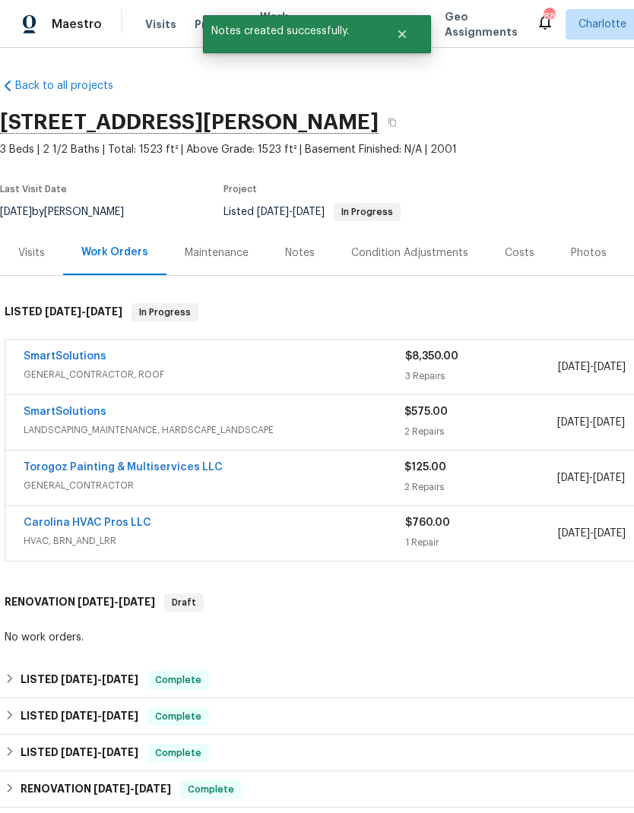
click at [106, 470] on link "Torogoz Painting & Multiservices LLC" at bounding box center [123, 467] width 199 height 11
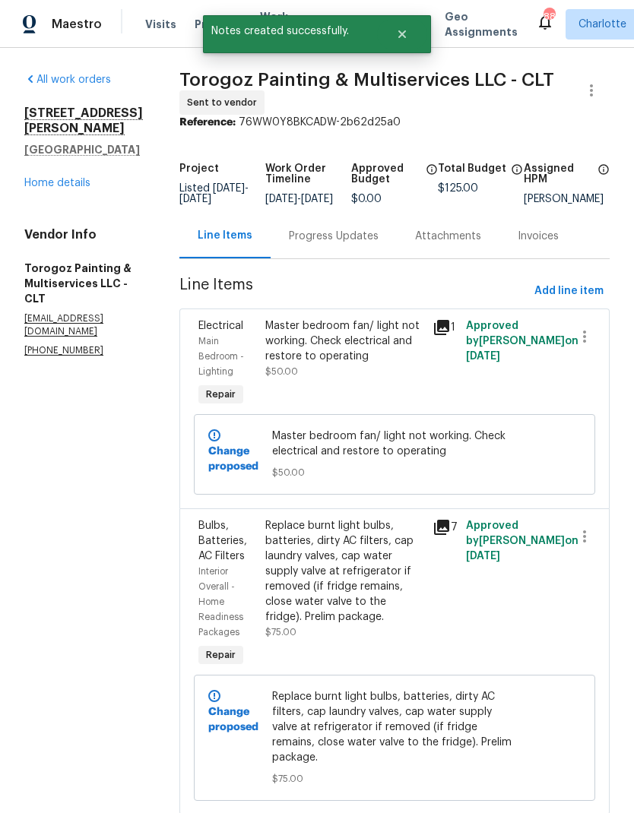
click at [378, 244] on div "Progress Updates" at bounding box center [334, 236] width 90 height 15
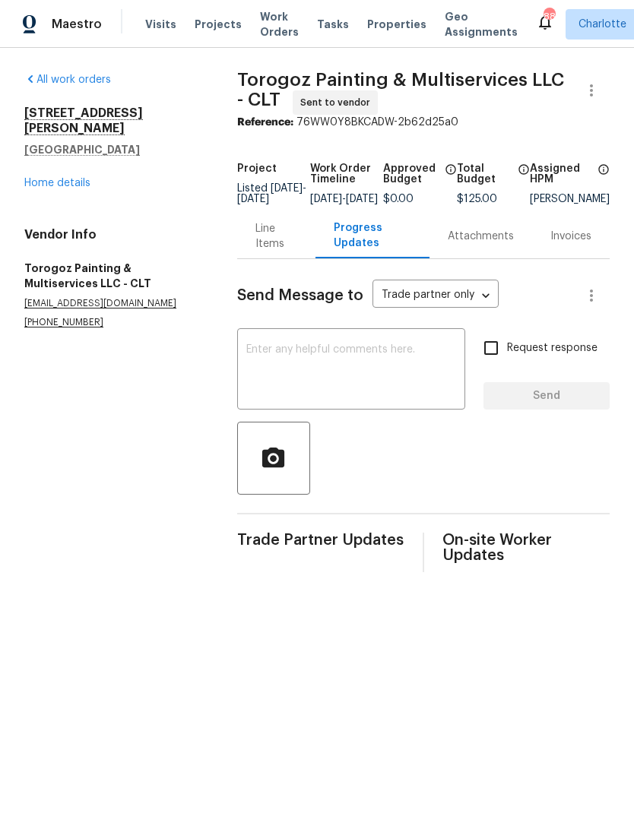
click at [373, 373] on textarea at bounding box center [351, 370] width 210 height 53
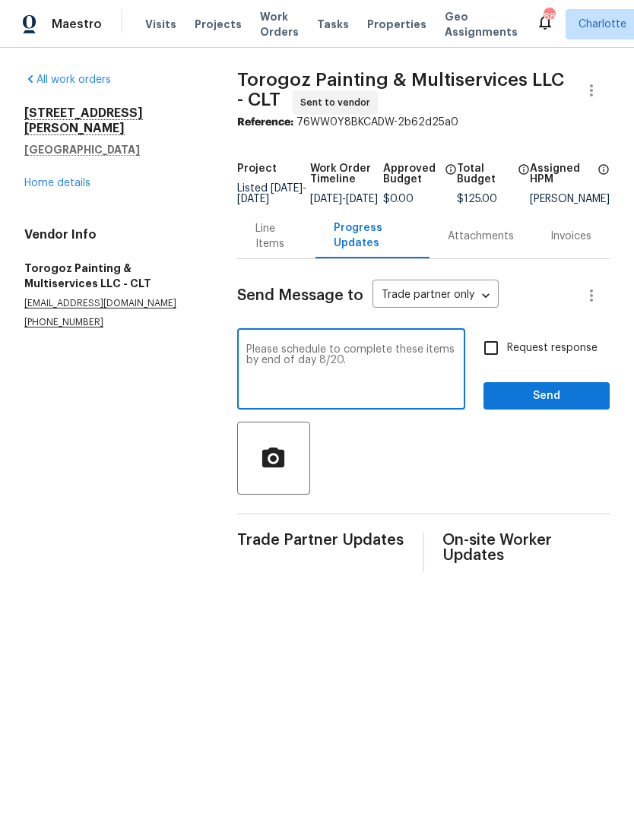
type textarea "Please schedule to complete these items by end of day 8/20."
click at [492, 362] on input "Request response" at bounding box center [491, 348] width 32 height 32
checkbox input "true"
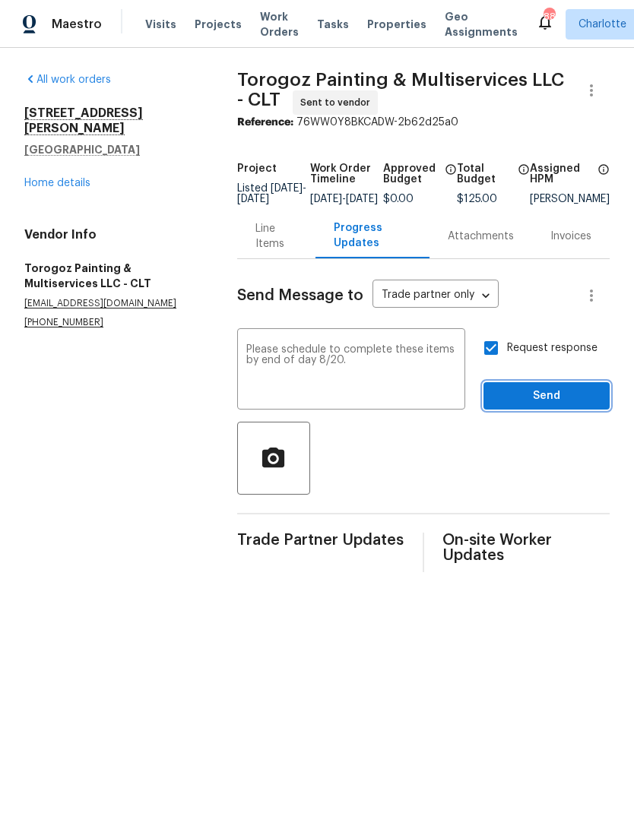
click at [582, 410] on button "Send" at bounding box center [546, 396] width 126 height 28
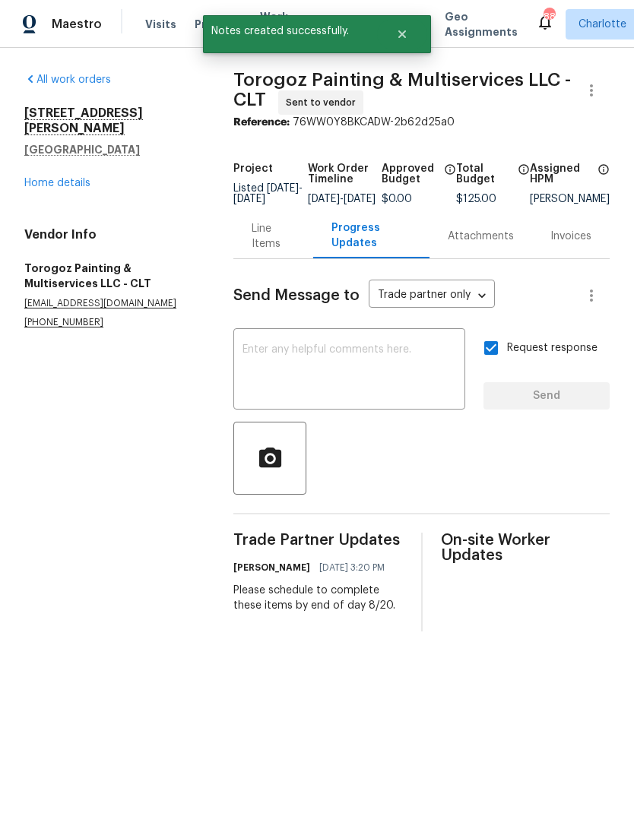
click at [55, 178] on link "Home details" at bounding box center [57, 183] width 66 height 11
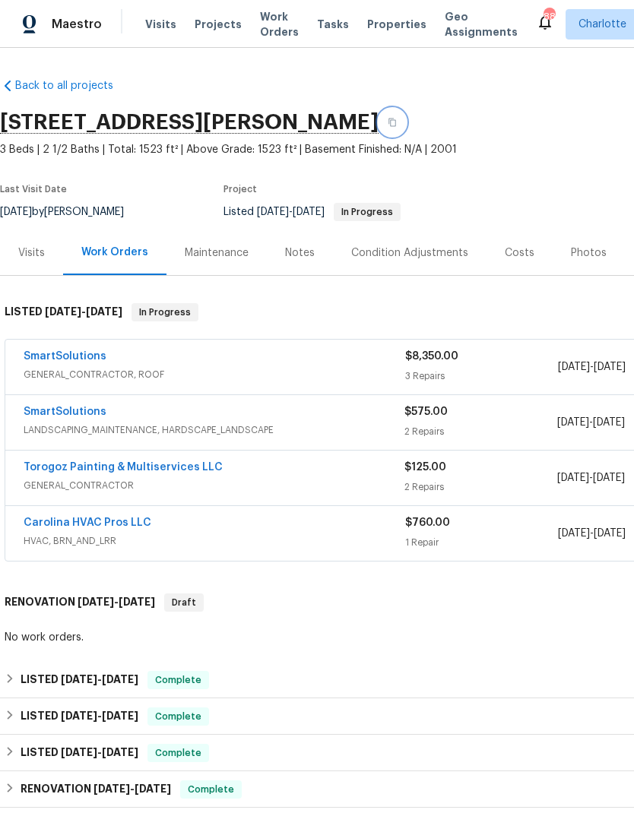
click at [397, 124] on icon "button" at bounding box center [392, 122] width 9 height 9
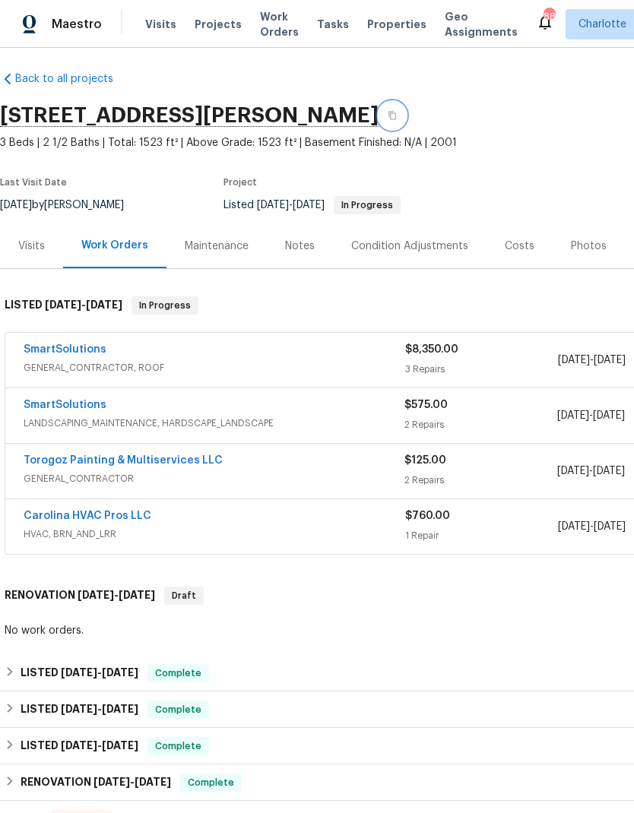
scroll to position [7, 0]
click at [340, 428] on span "LANDSCAPING_MAINTENANCE, HARDSCAPE_LANDSCAPE" at bounding box center [214, 423] width 381 height 15
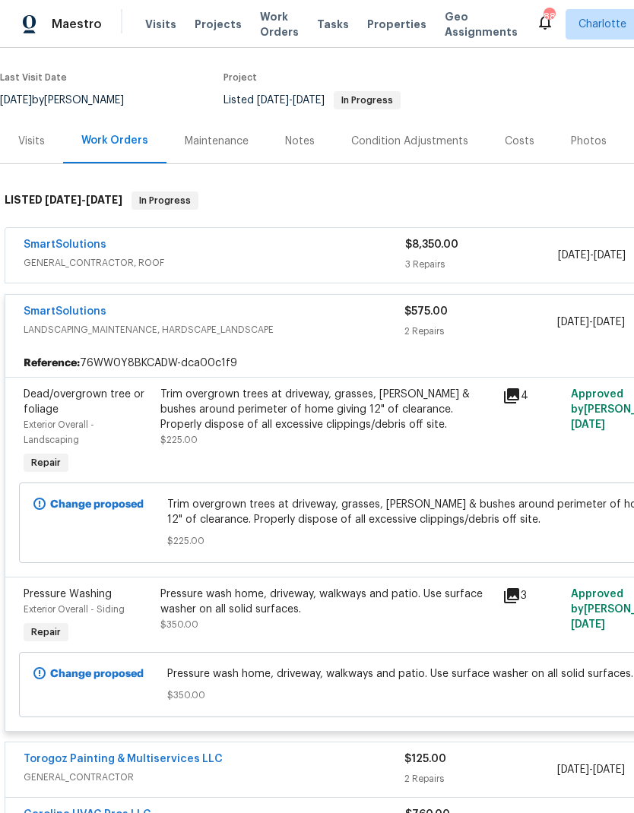
scroll to position [112, 0]
click at [331, 325] on span "LANDSCAPING_MAINTENANCE, HARDSCAPE_LANDSCAPE" at bounding box center [214, 329] width 381 height 15
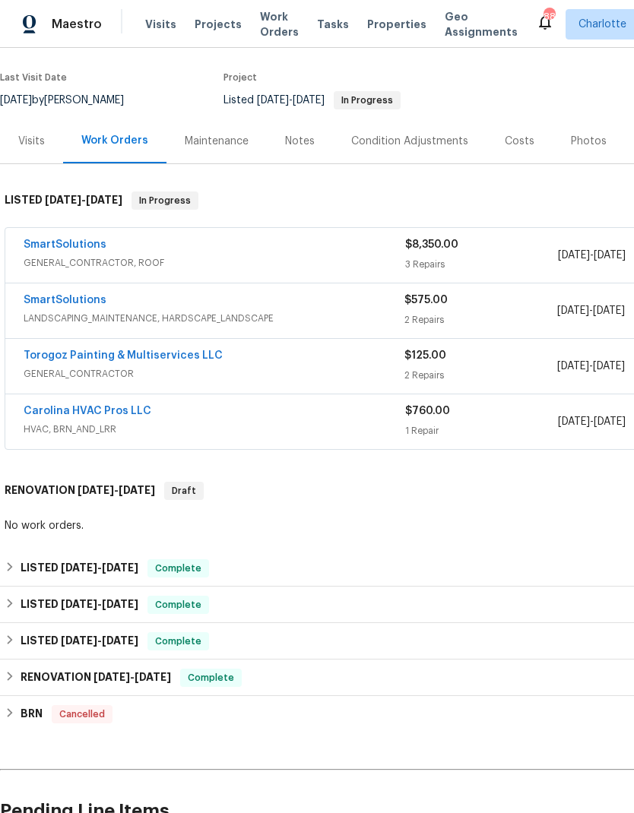
click at [365, 368] on span "GENERAL_CONTRACTOR" at bounding box center [214, 373] width 381 height 15
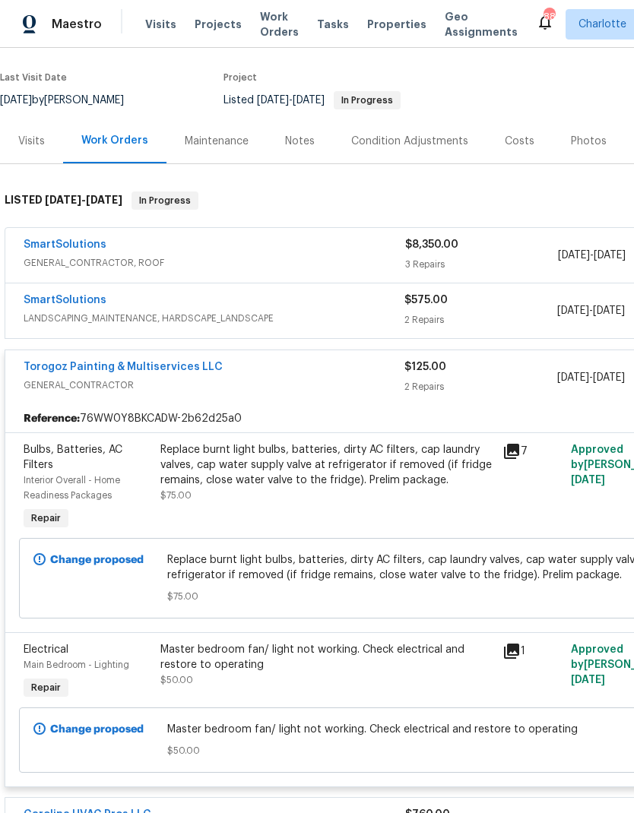
click at [313, 377] on div "Torogoz Painting & Multiservices LLC" at bounding box center [214, 368] width 381 height 18
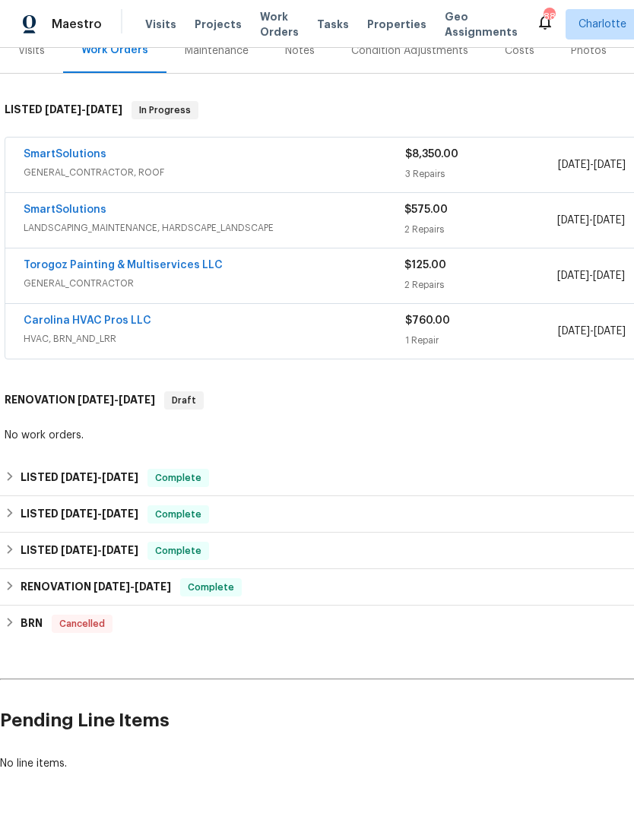
scroll to position [202, 0]
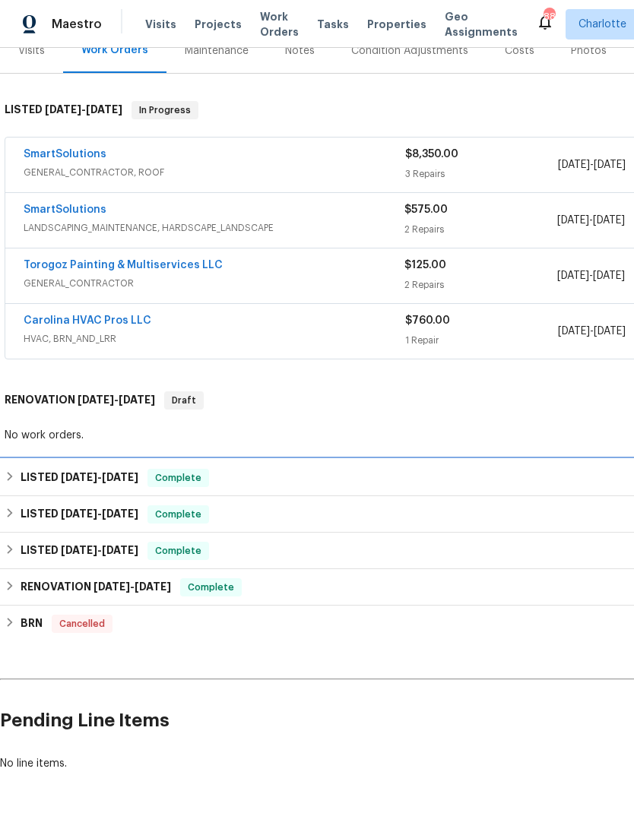
click at [116, 494] on div "LISTED 7/22/25 - 7/29/25 Complete" at bounding box center [429, 478] width 859 height 36
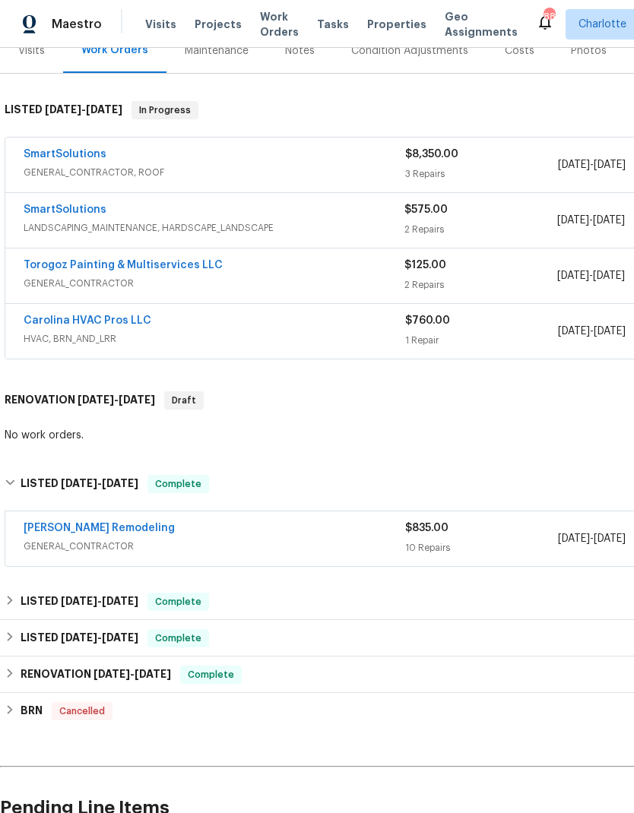
click at [291, 535] on div "Pino Remodeling" at bounding box center [214, 529] width 381 height 18
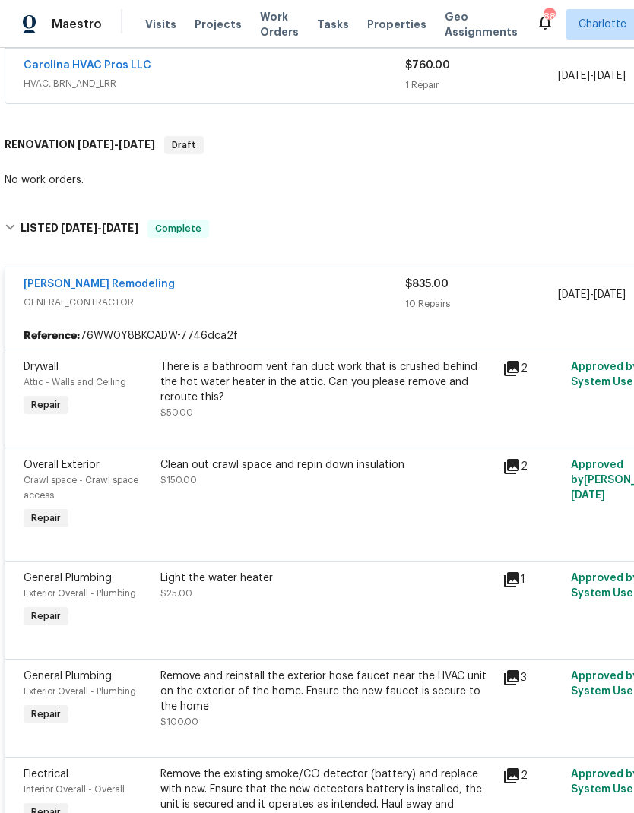
scroll to position [473, -2]
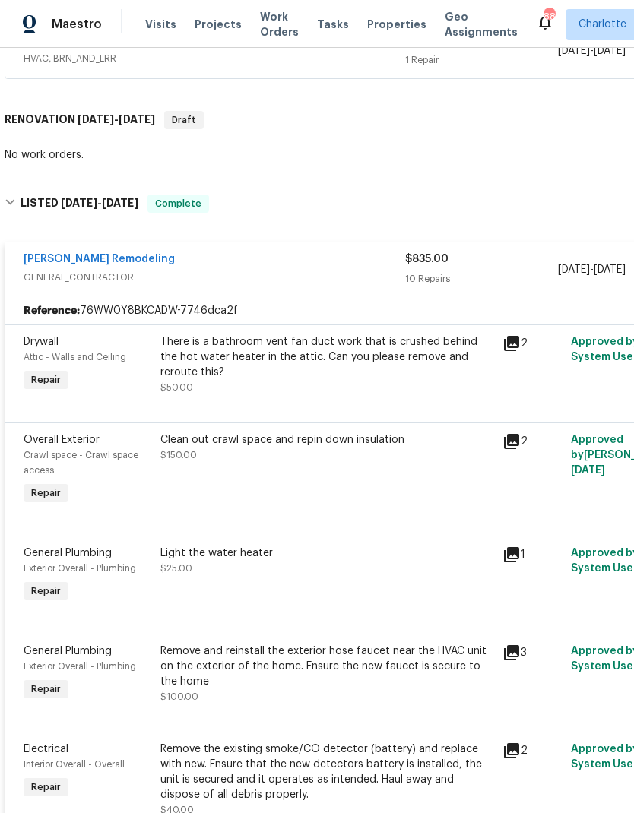
click at [326, 274] on span "GENERAL_CONTRACTOR" at bounding box center [214, 277] width 381 height 15
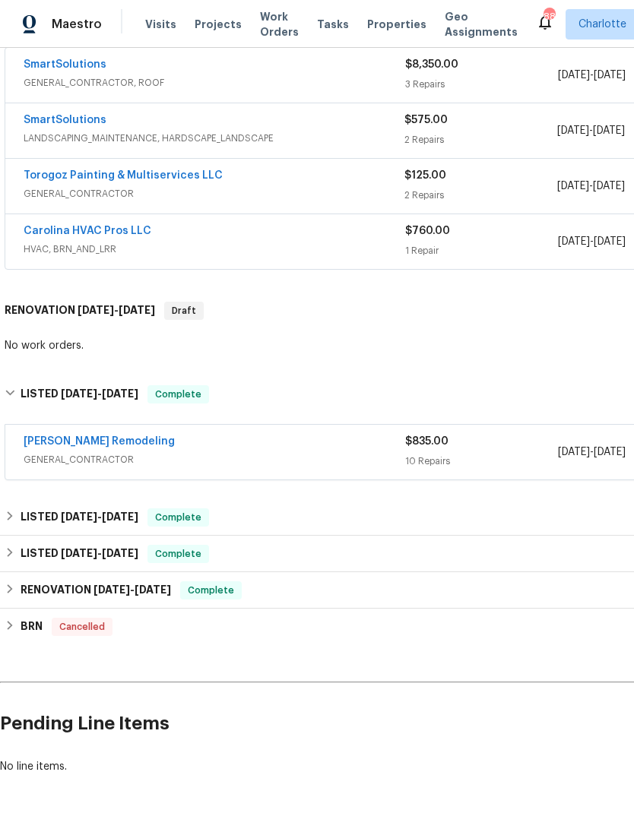
scroll to position [289, 0]
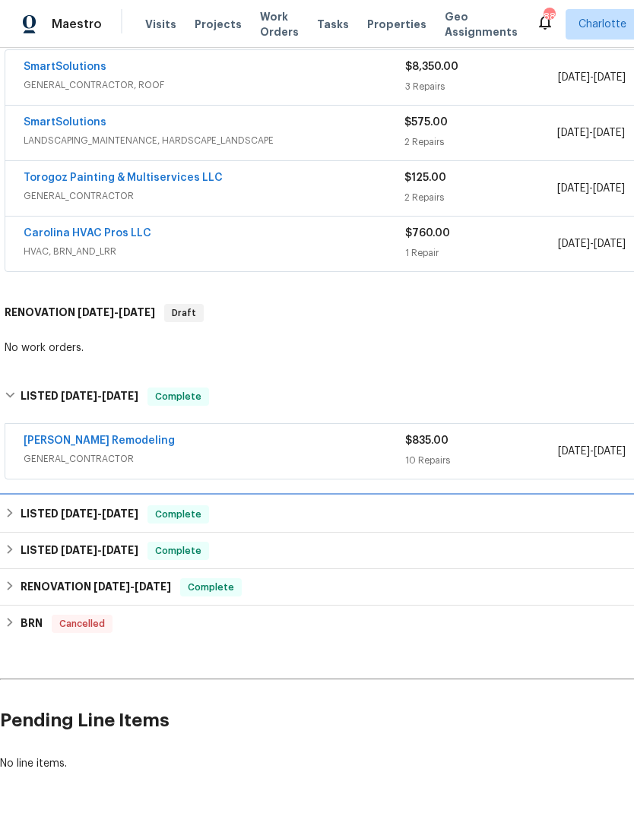
click at [261, 520] on div "LISTED 6/18/25 - 6/20/25 Complete" at bounding box center [429, 514] width 849 height 18
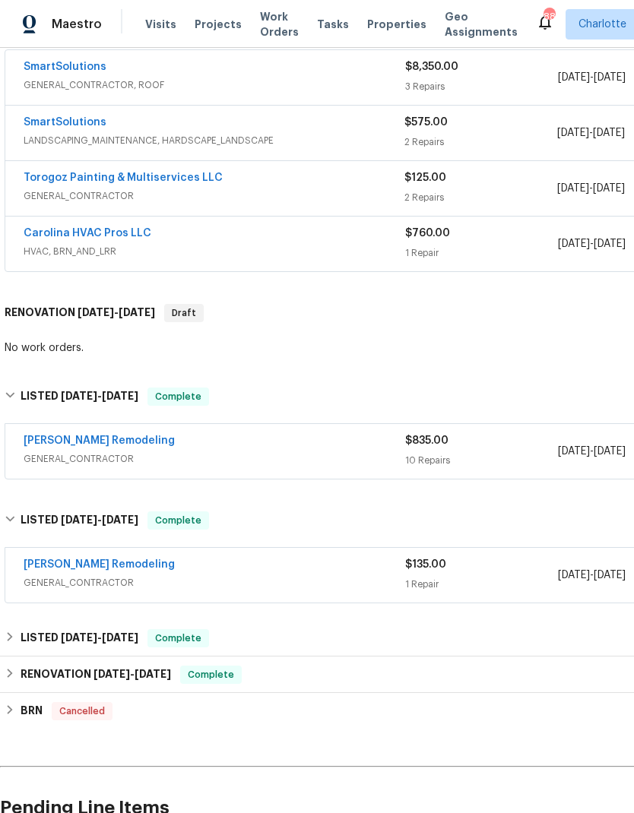
click at [281, 568] on div "Pino Remodeling" at bounding box center [214, 566] width 381 height 18
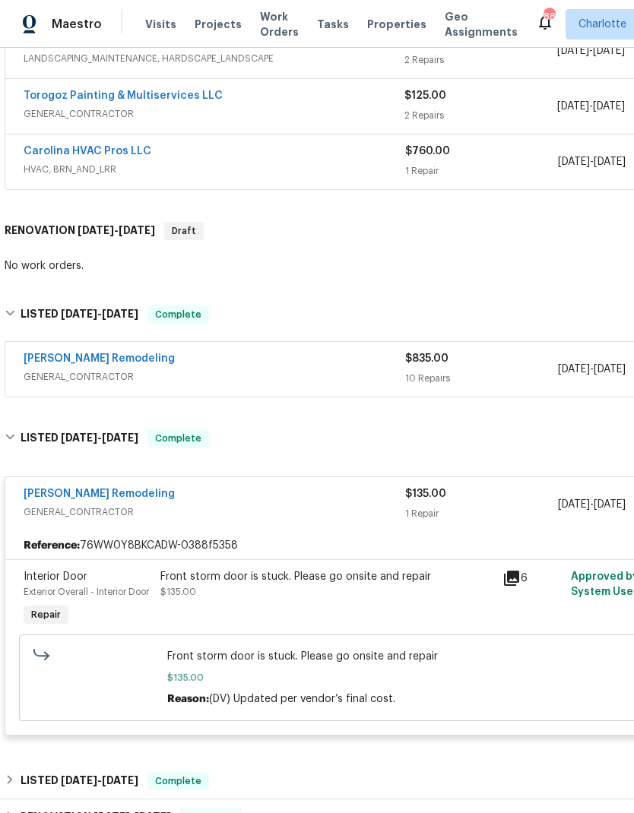
scroll to position [372, 0]
click at [263, 499] on div "Pino Remodeling" at bounding box center [214, 495] width 381 height 18
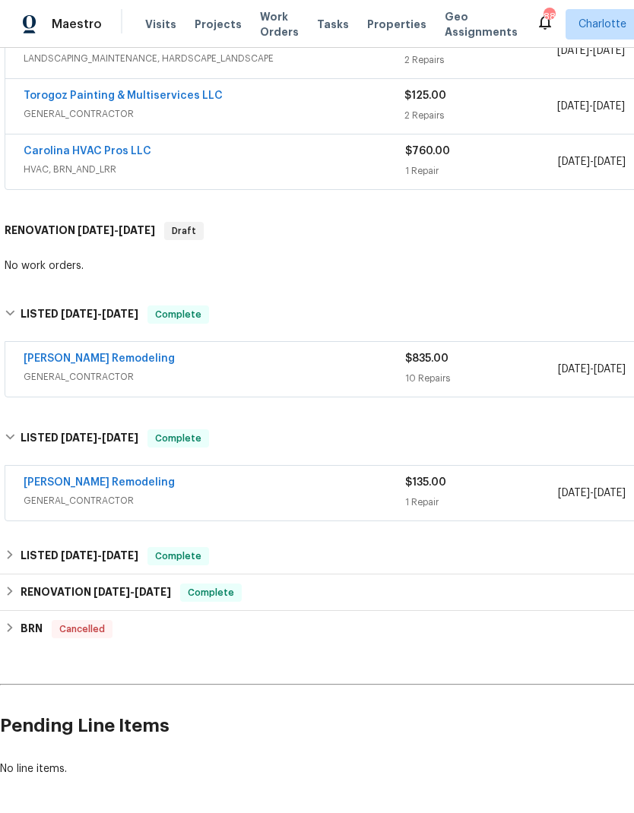
click at [305, 369] on div "Pino Remodeling" at bounding box center [214, 360] width 381 height 18
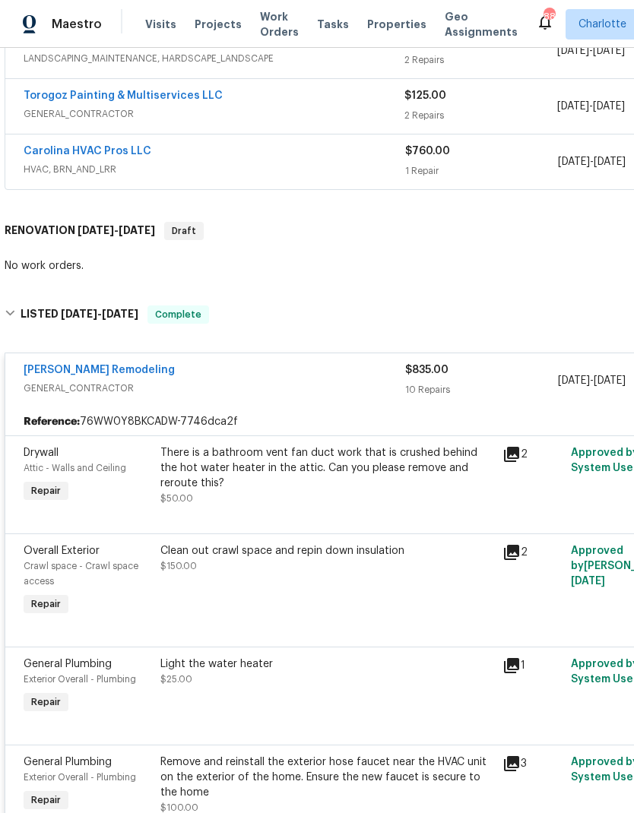
click at [320, 370] on div "Pino Remodeling" at bounding box center [214, 371] width 381 height 18
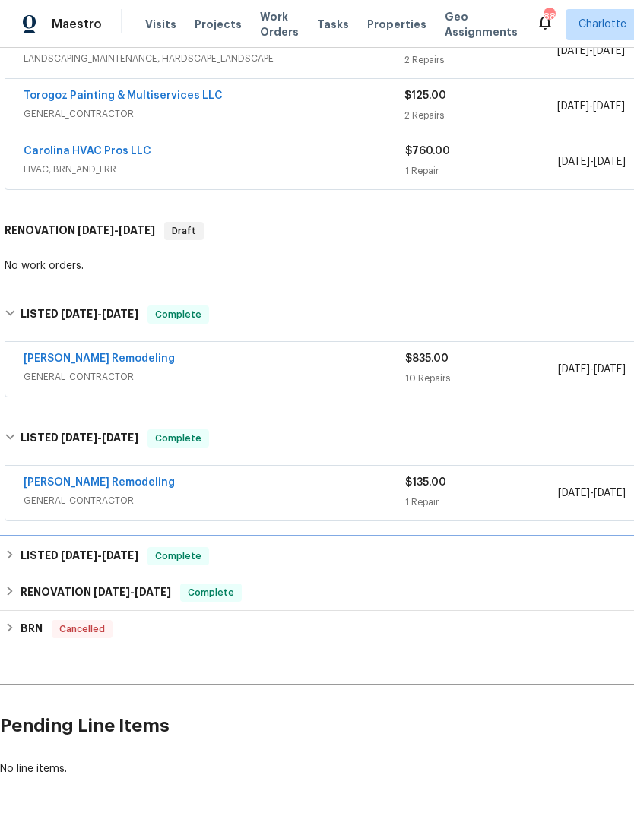
click at [191, 549] on span "Complete" at bounding box center [178, 556] width 59 height 15
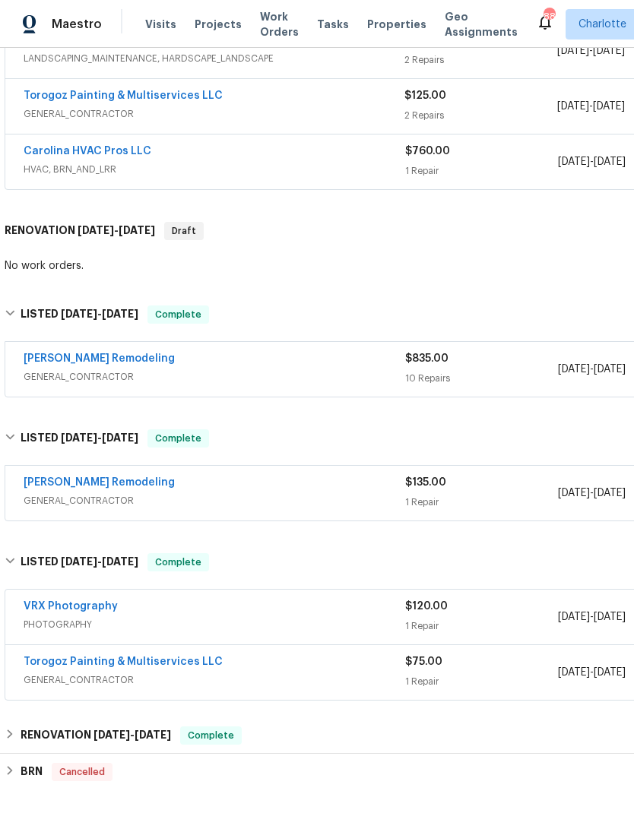
click at [251, 677] on span "GENERAL_CONTRACTOR" at bounding box center [214, 679] width 381 height 15
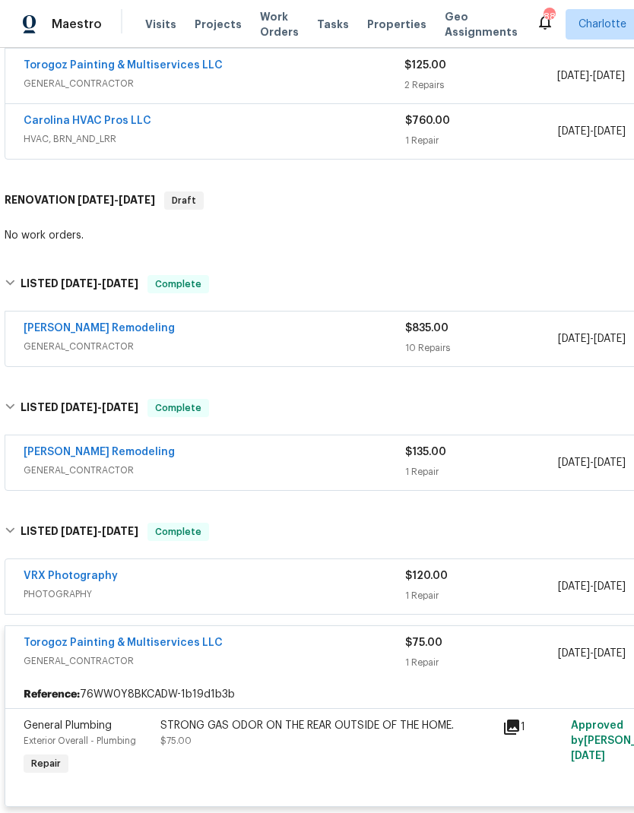
scroll to position [410, -1]
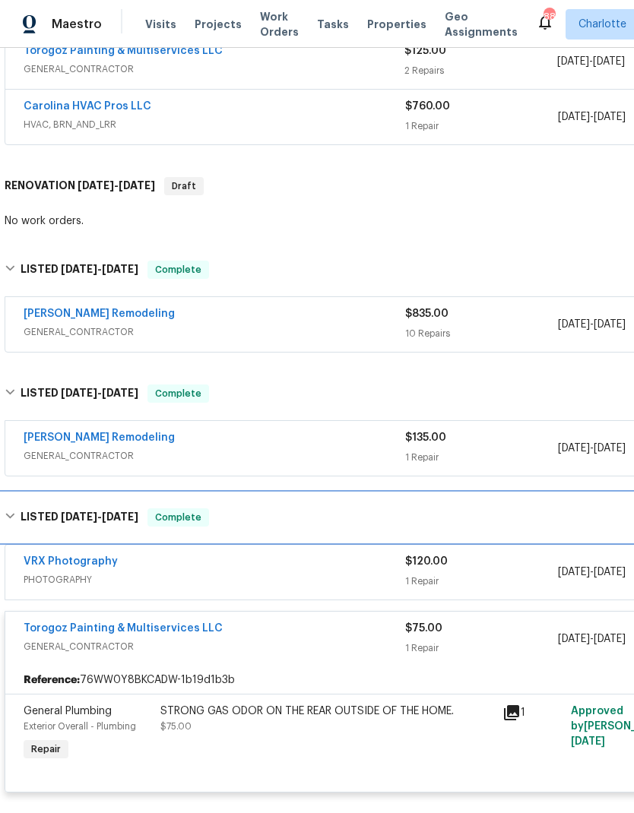
click at [23, 514] on h6 "LISTED 4/3/25 - 4/9/25" at bounding box center [80, 517] width 118 height 18
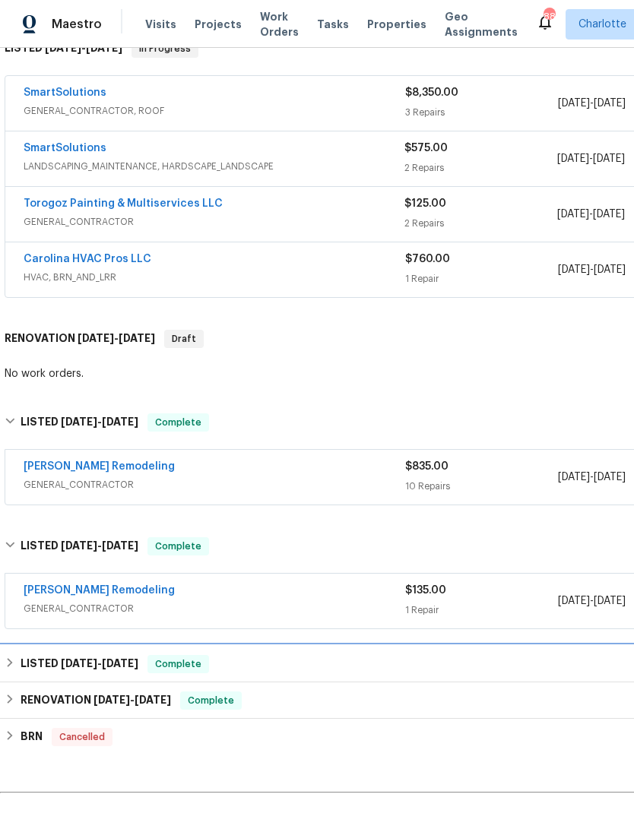
scroll to position [263, 0]
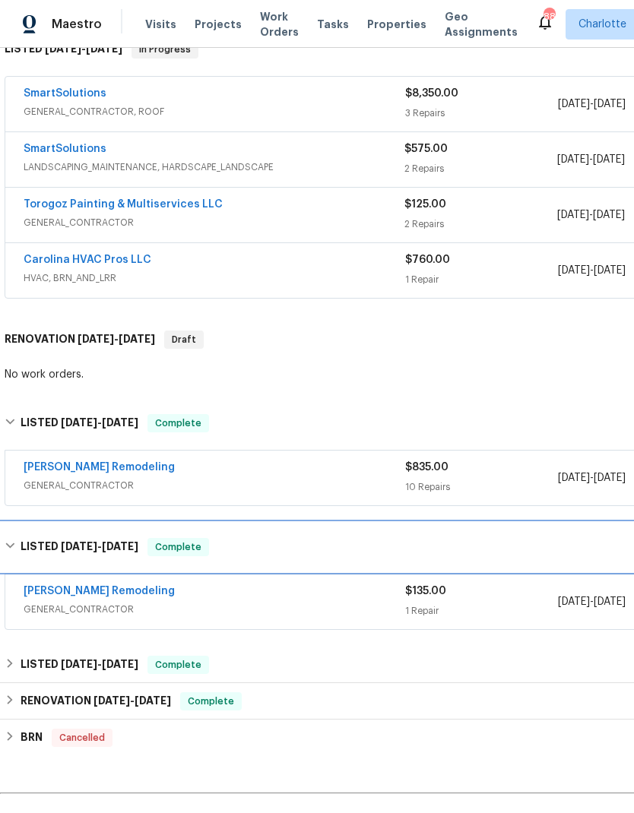
click at [10, 543] on icon at bounding box center [10, 545] width 11 height 11
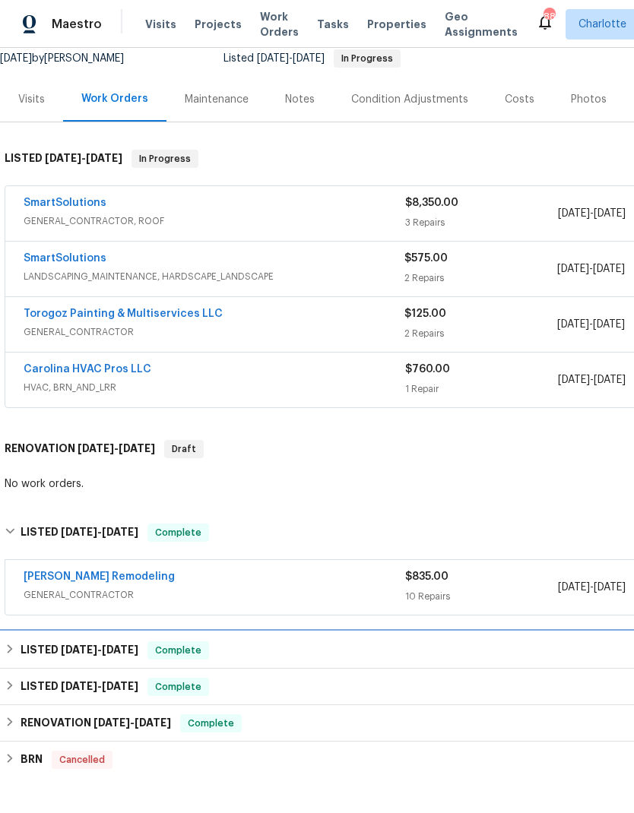
scroll to position [154, 0]
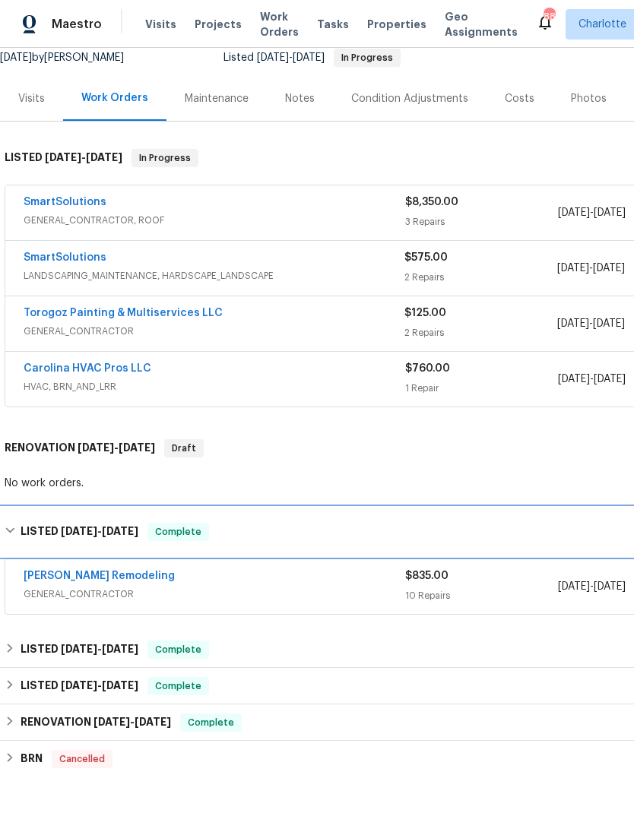
click at [26, 532] on h6 "LISTED 7/22/25 - 7/29/25" at bounding box center [80, 532] width 118 height 18
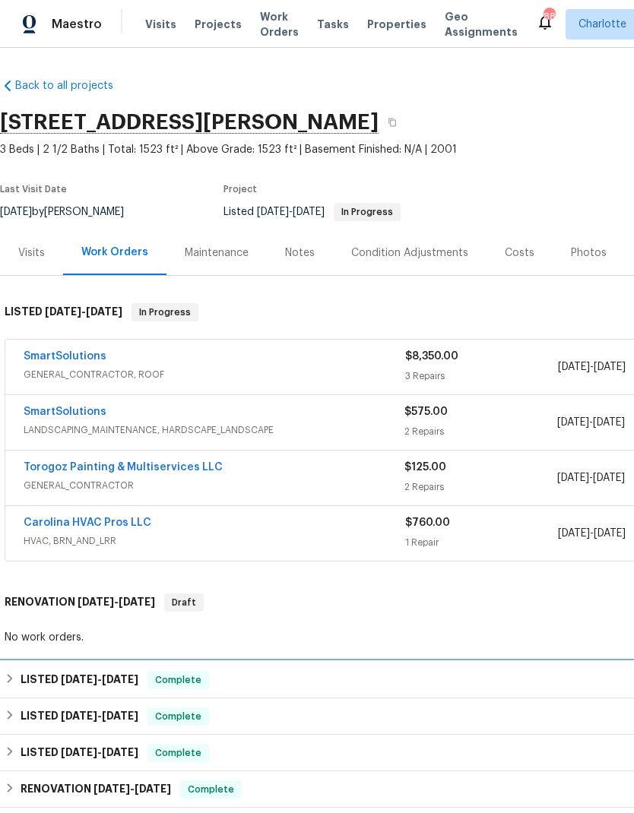
scroll to position [0, 0]
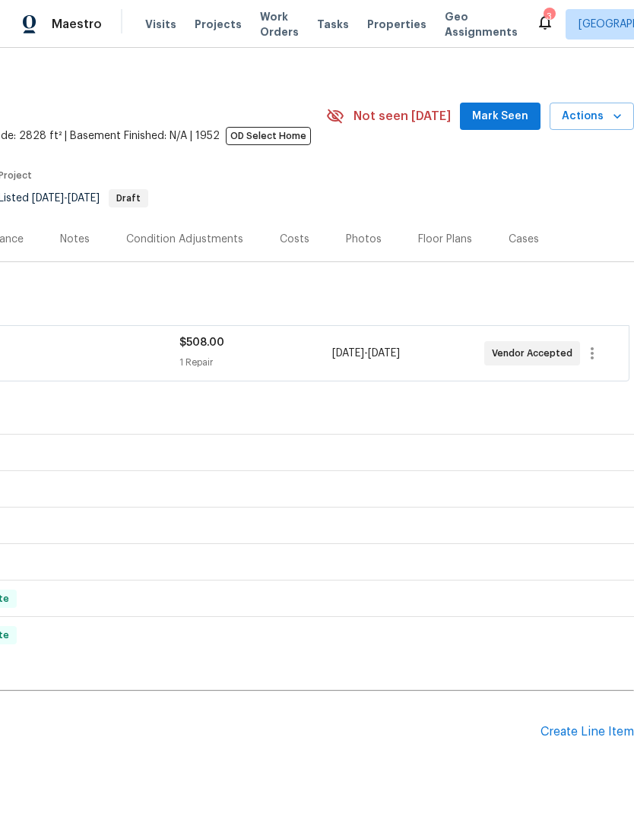
scroll to position [14, 225]
click at [505, 123] on span "Mark Seen" at bounding box center [500, 115] width 56 height 19
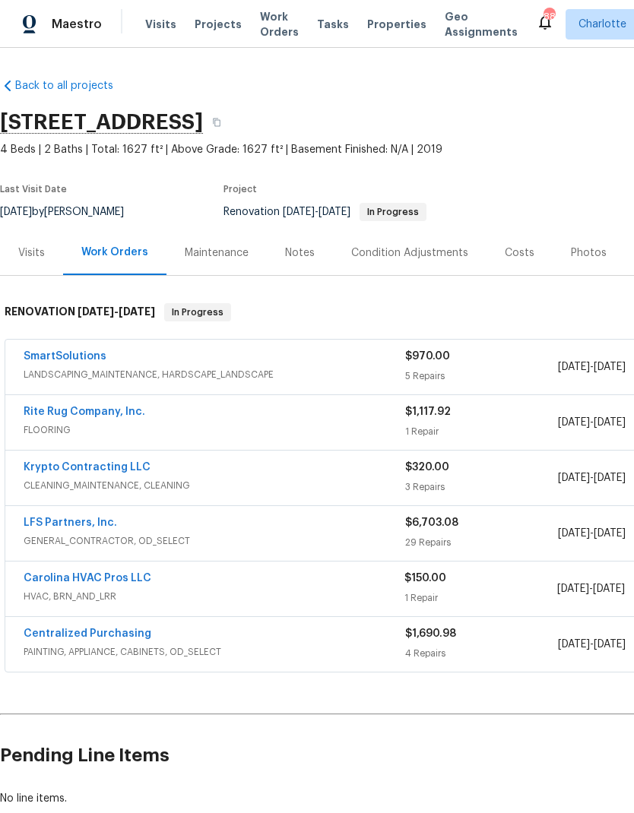
click at [55, 353] on link "SmartSolutions" at bounding box center [65, 356] width 83 height 11
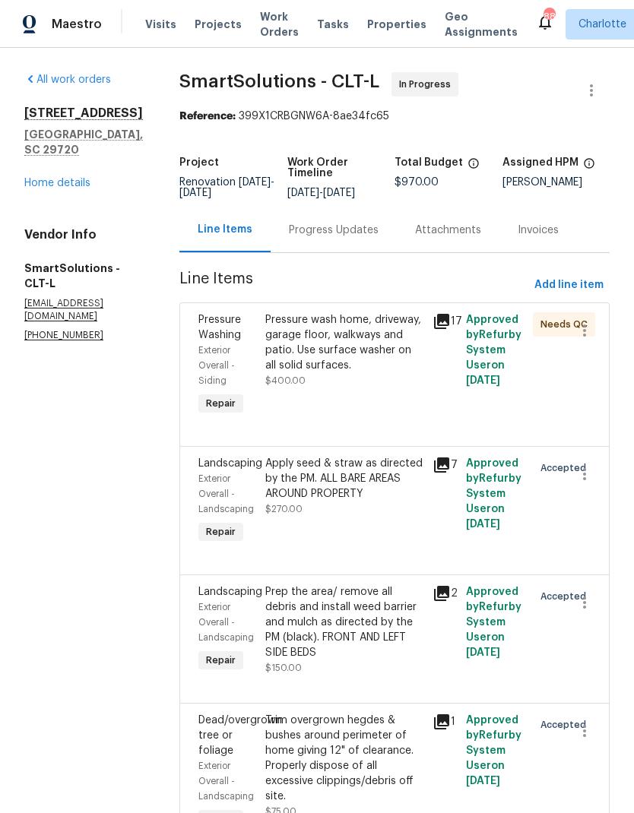
click at [353, 238] on div "Progress Updates" at bounding box center [334, 230] width 90 height 15
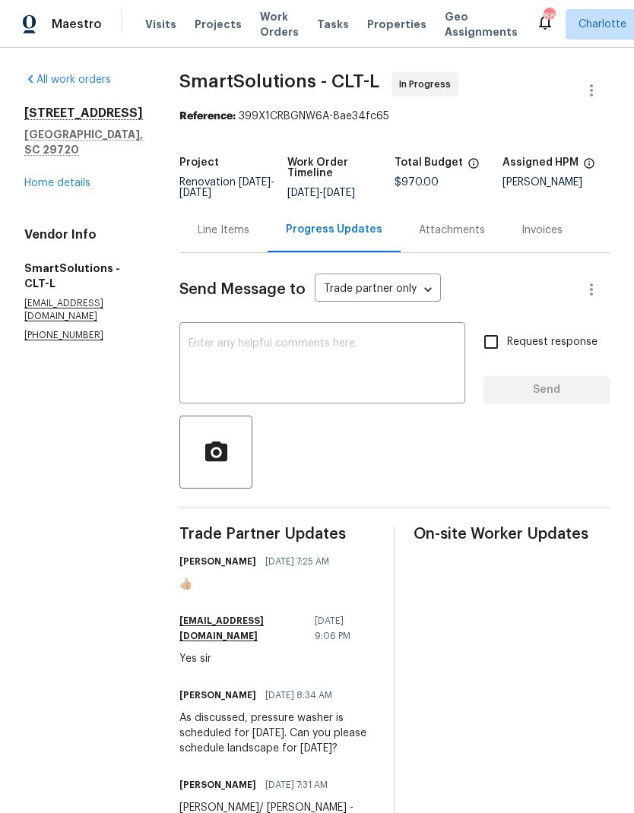
click at [50, 178] on link "Home details" at bounding box center [57, 183] width 66 height 11
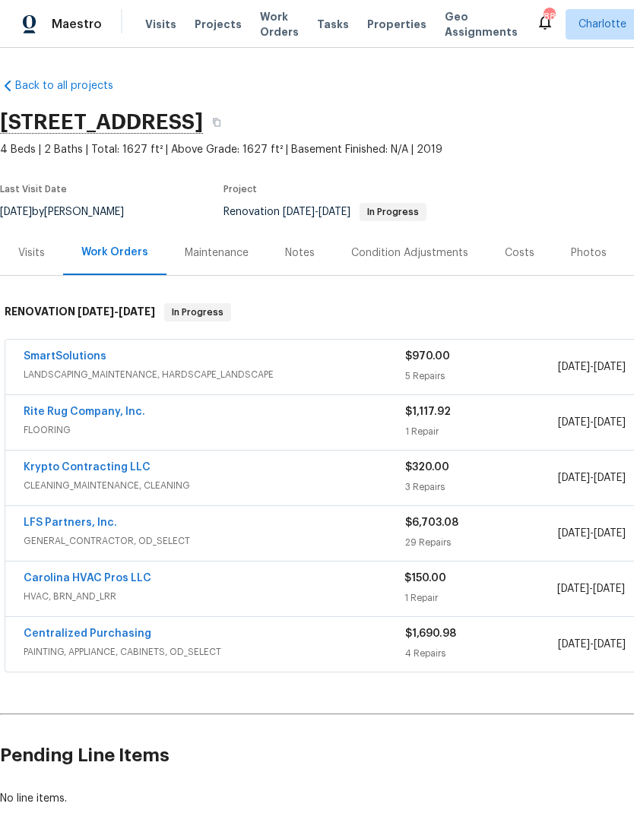
click at [184, 589] on span "HVAC, BRN_AND_LRR" at bounding box center [214, 596] width 381 height 15
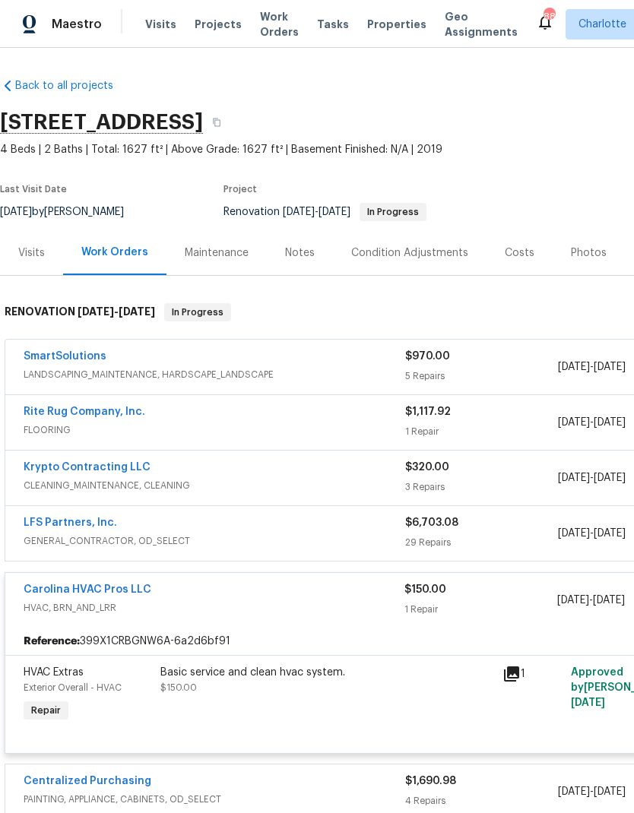
click at [214, 593] on div "Carolina HVAC Pros LLC" at bounding box center [214, 591] width 381 height 18
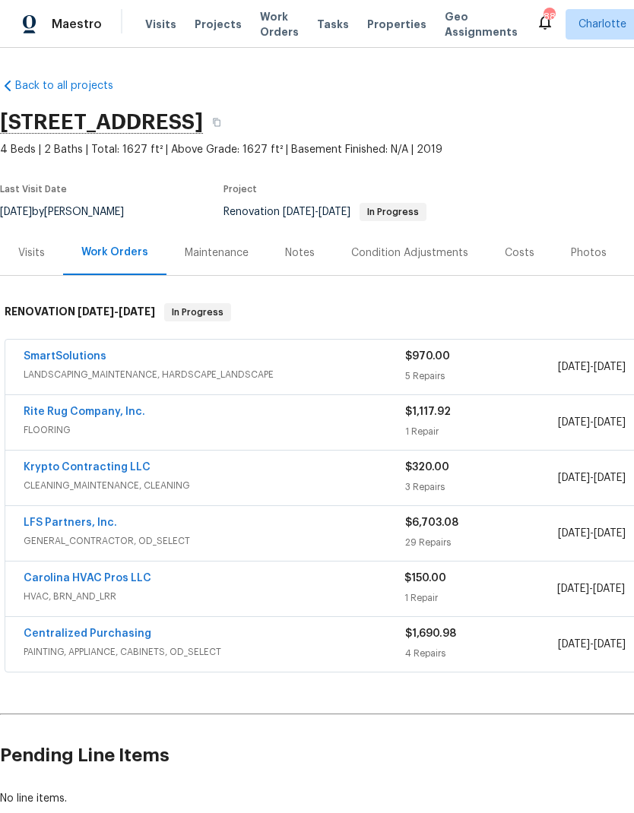
click at [205, 536] on span "GENERAL_CONTRACTOR, OD_SELECT" at bounding box center [214, 540] width 381 height 15
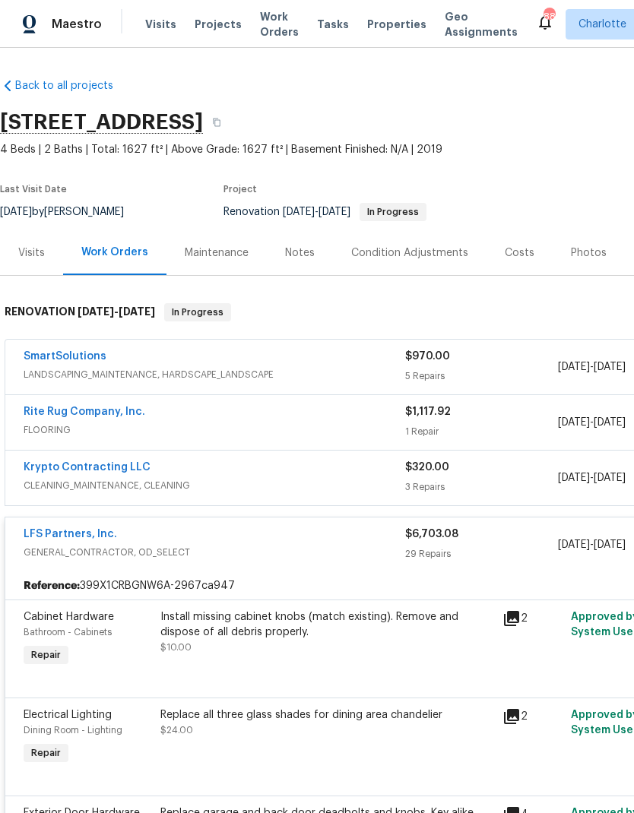
click at [186, 542] on div "LFS Partners, Inc." at bounding box center [214, 536] width 381 height 18
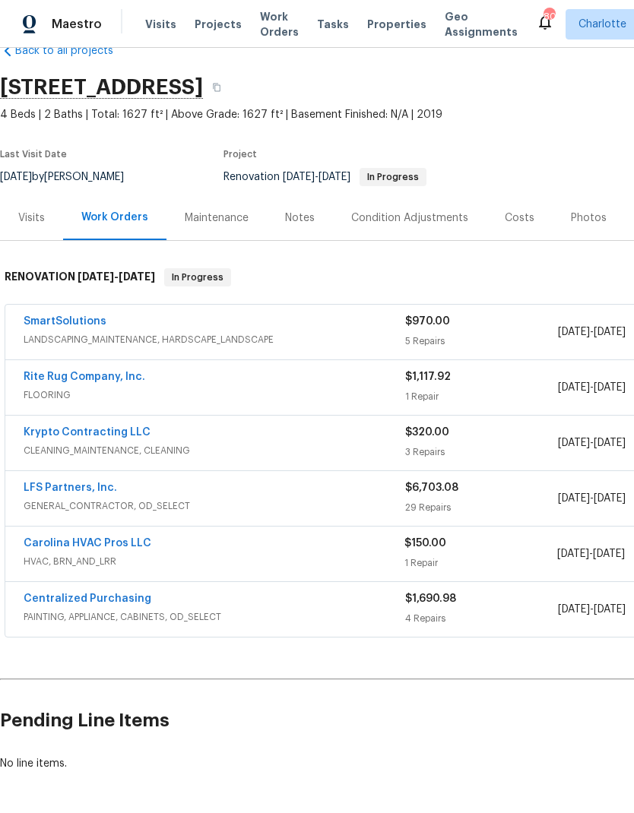
scroll to position [35, 0]
click at [516, 198] on div "Costs" at bounding box center [519, 217] width 66 height 45
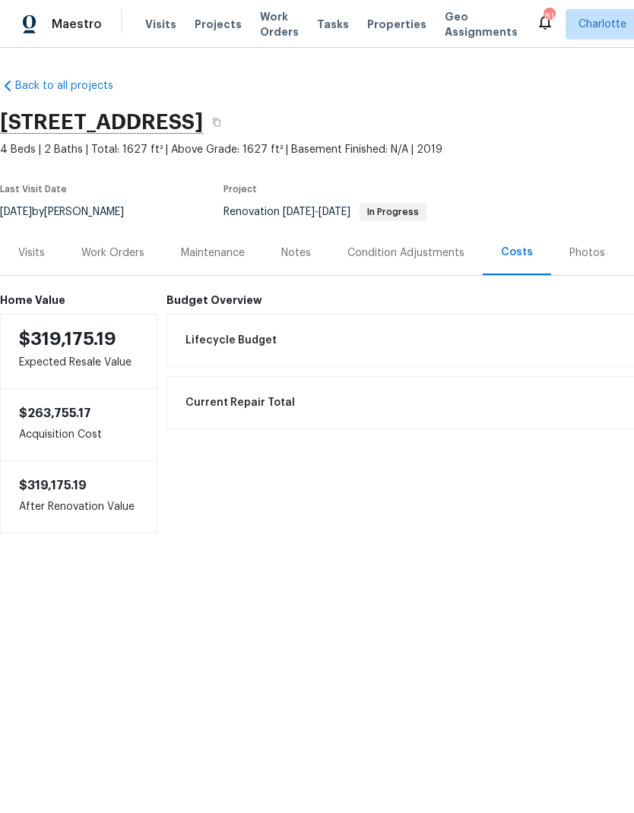
click at [107, 257] on div "Work Orders" at bounding box center [112, 252] width 63 height 15
